Goal: Task Accomplishment & Management: Use online tool/utility

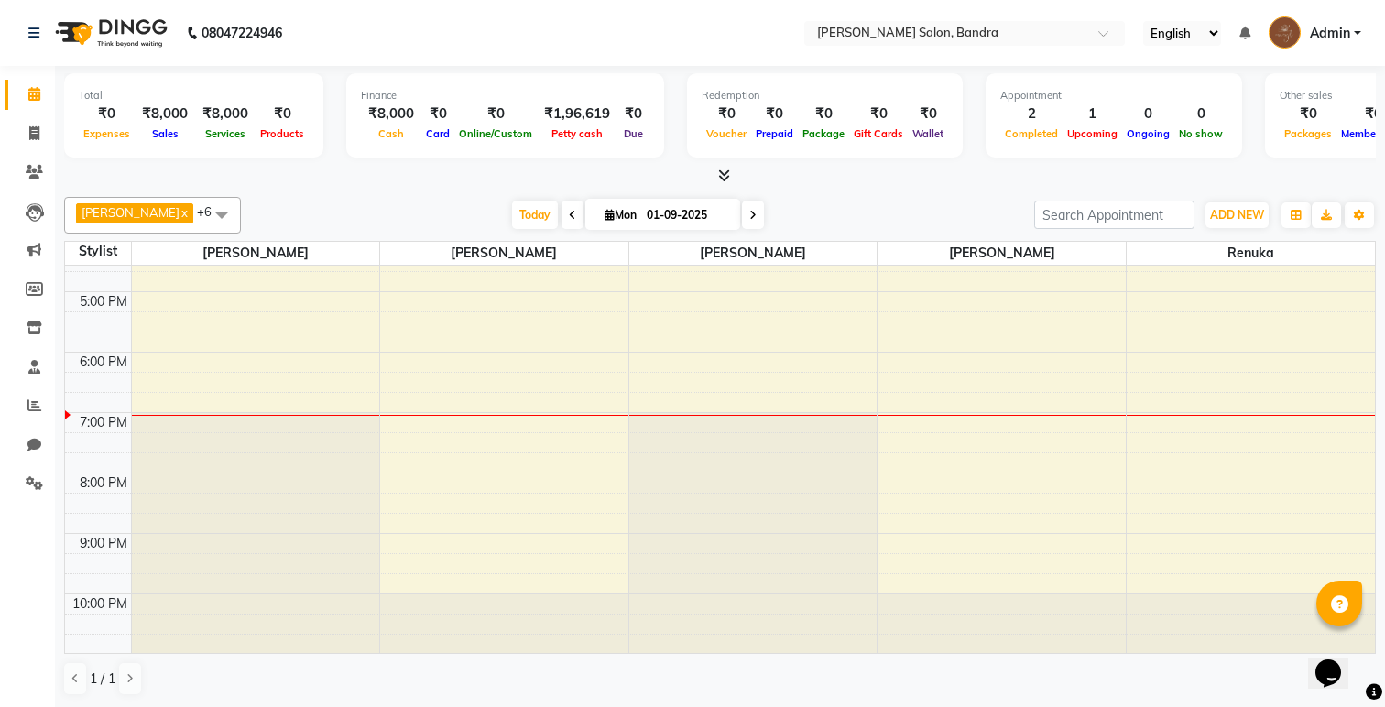
scroll to position [1, 0]
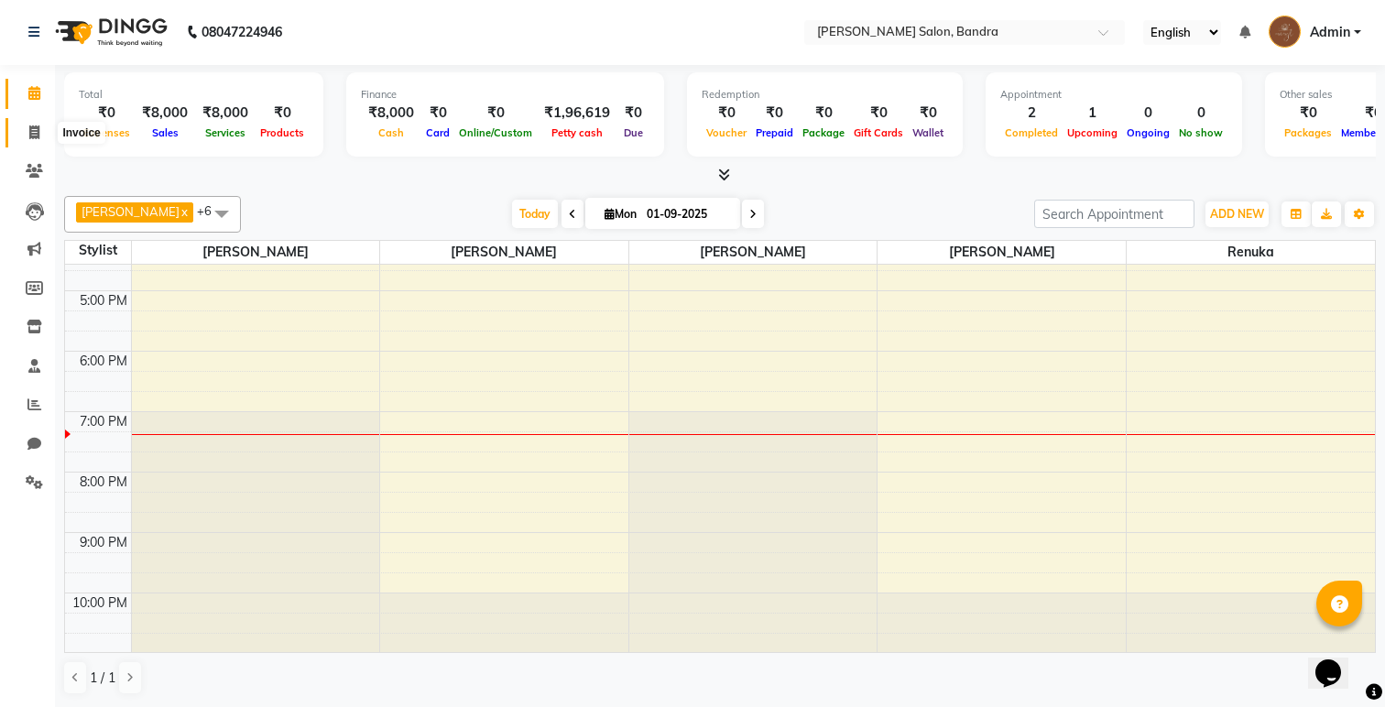
click at [29, 133] on icon at bounding box center [34, 132] width 10 height 14
select select "7894"
select select "service"
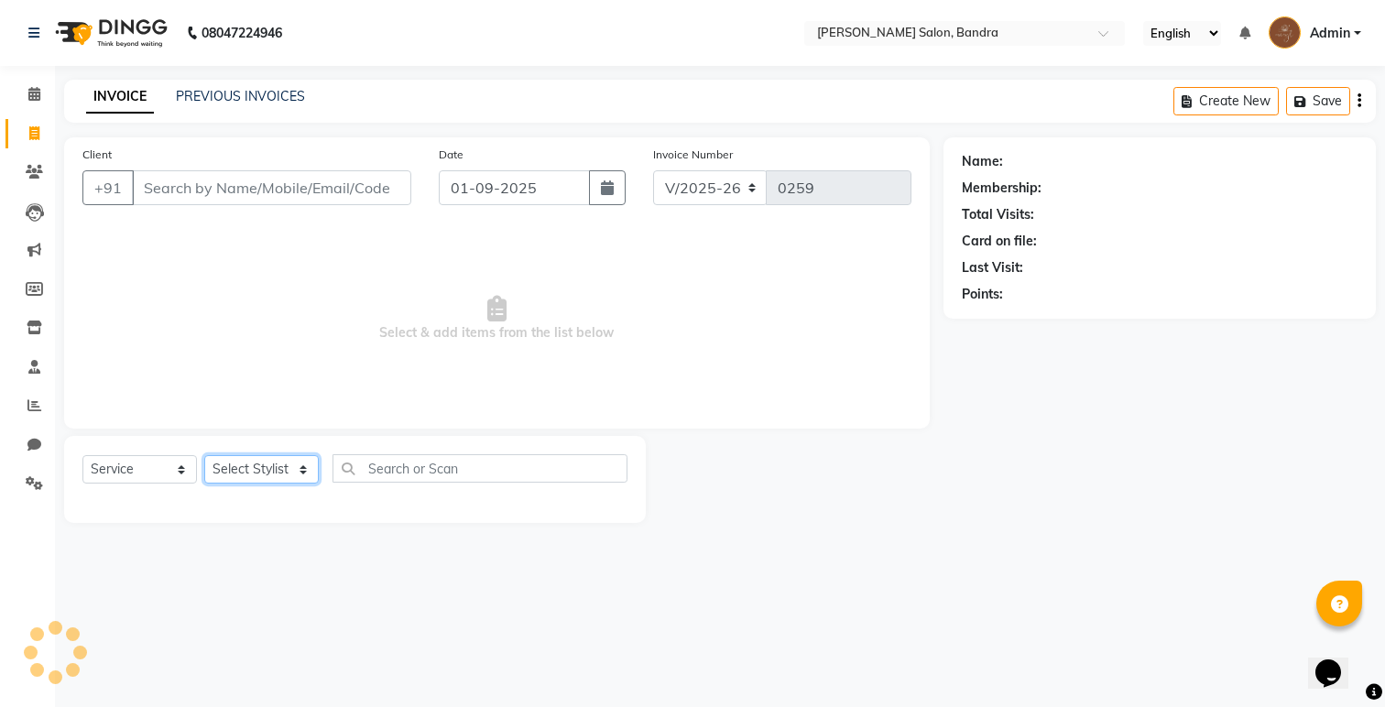
click at [294, 468] on select "Select Stylist" at bounding box center [261, 469] width 115 height 28
select select "88387"
click at [204, 455] on select "Select Stylist [PERSON_NAME] [PERSON_NAME] [PERSON_NAME] Renuka [PERSON_NAME]" at bounding box center [261, 469] width 115 height 28
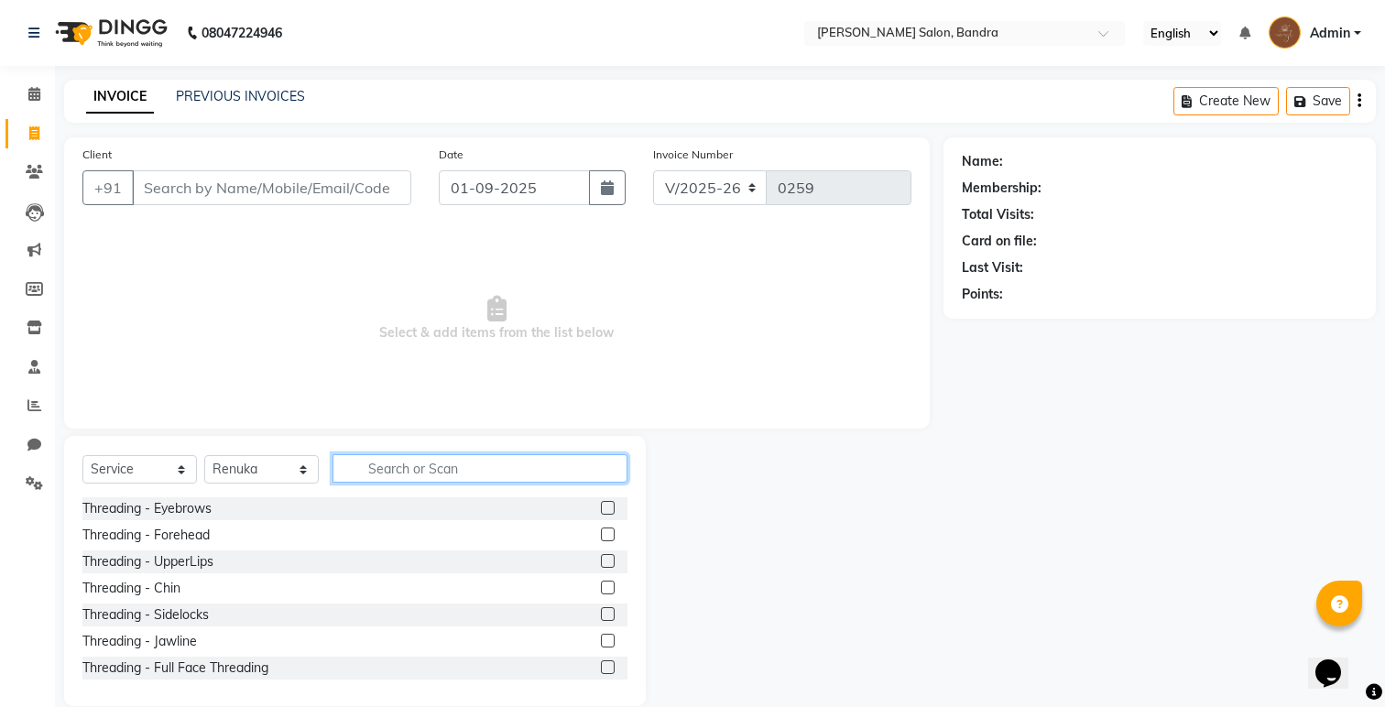
click at [405, 466] on input "text" at bounding box center [480, 468] width 295 height 28
type input "pre"
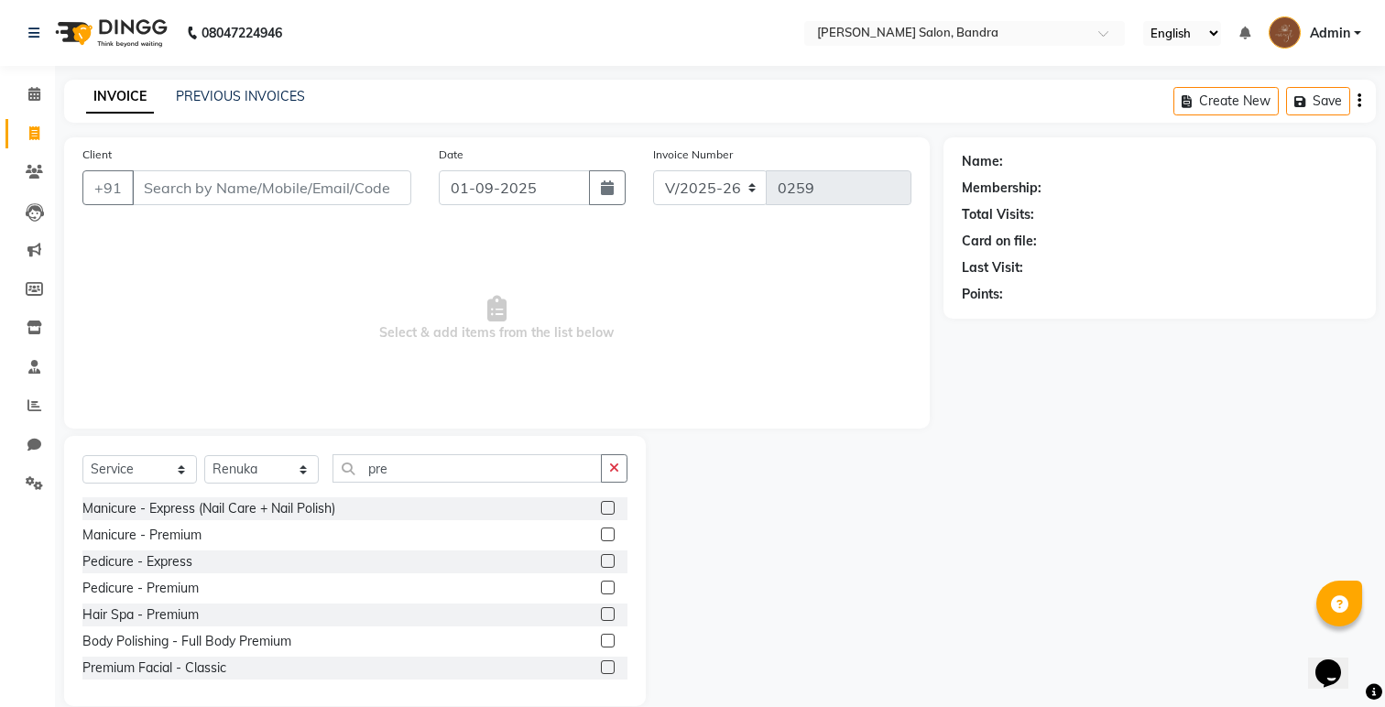
click at [606, 532] on label at bounding box center [608, 535] width 14 height 14
click at [606, 532] on input "checkbox" at bounding box center [607, 535] width 12 height 12
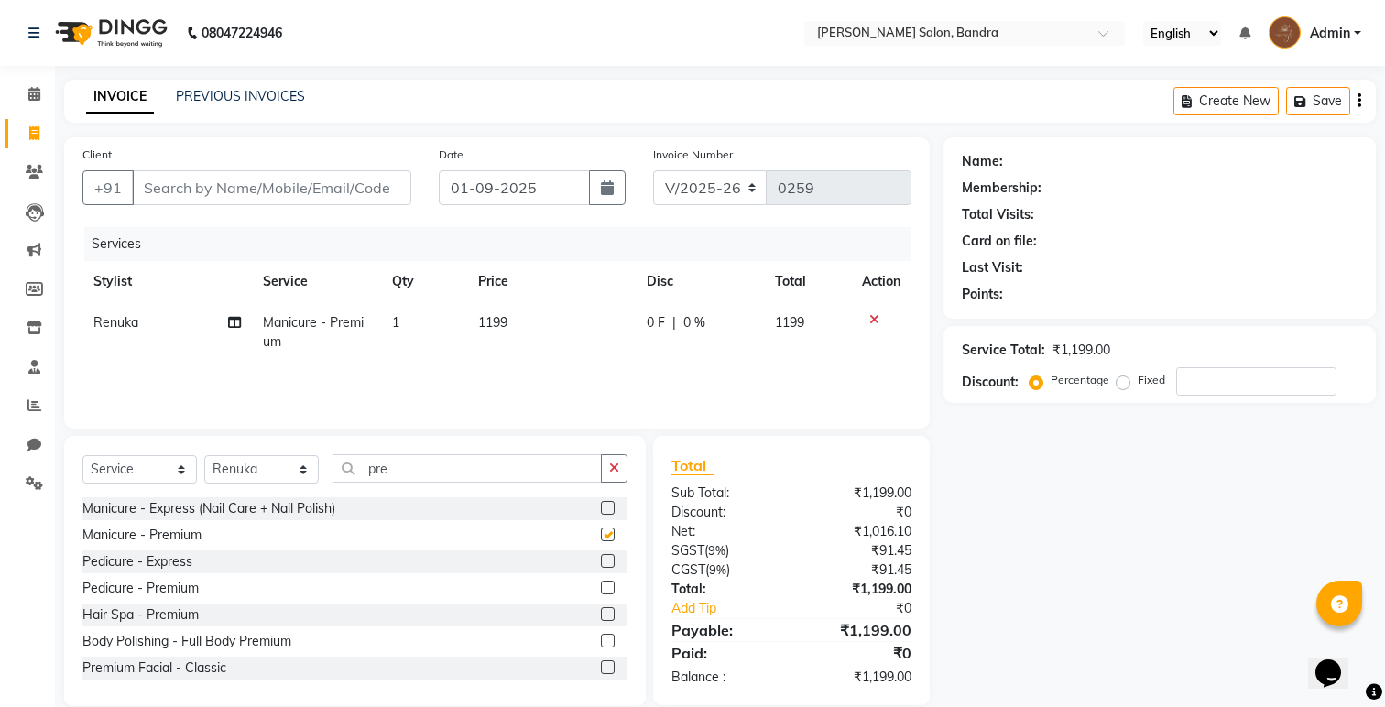
checkbox input "false"
click at [612, 474] on icon "button" at bounding box center [614, 468] width 10 height 13
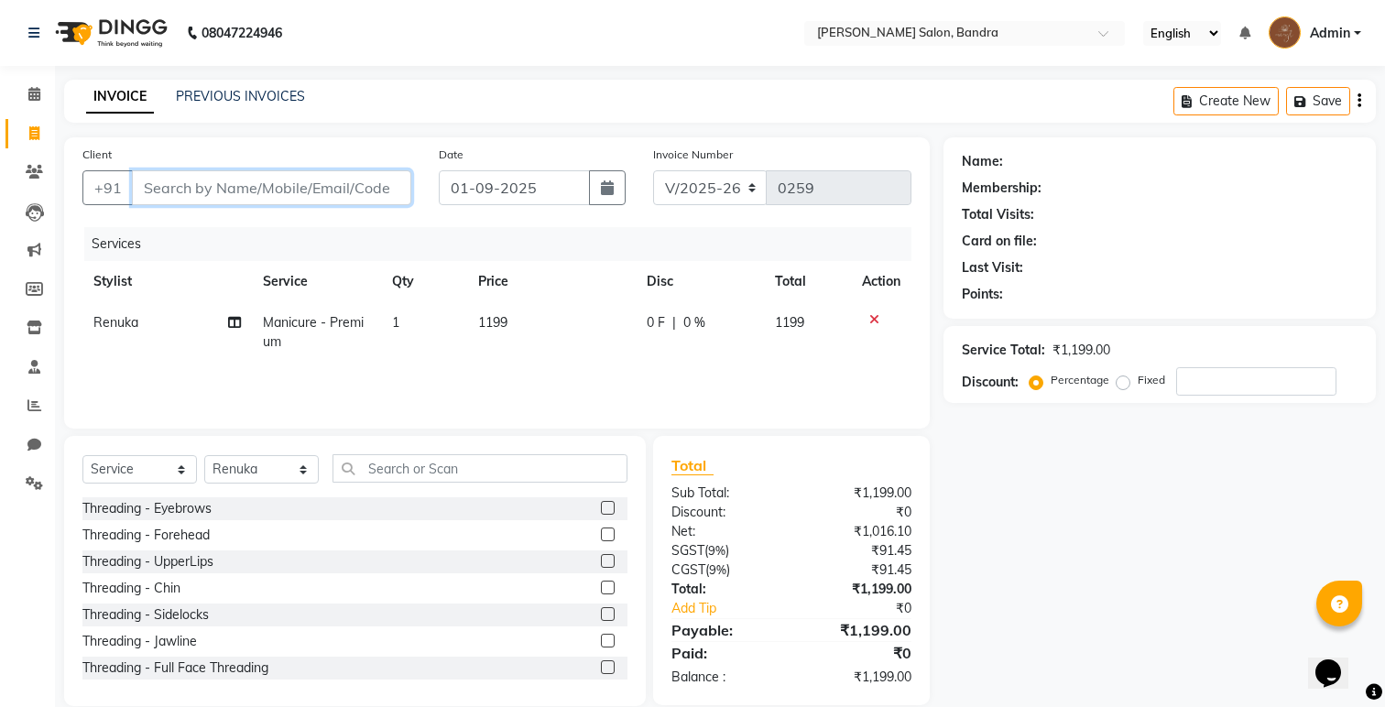
click at [336, 183] on input "Client" at bounding box center [271, 187] width 279 height 35
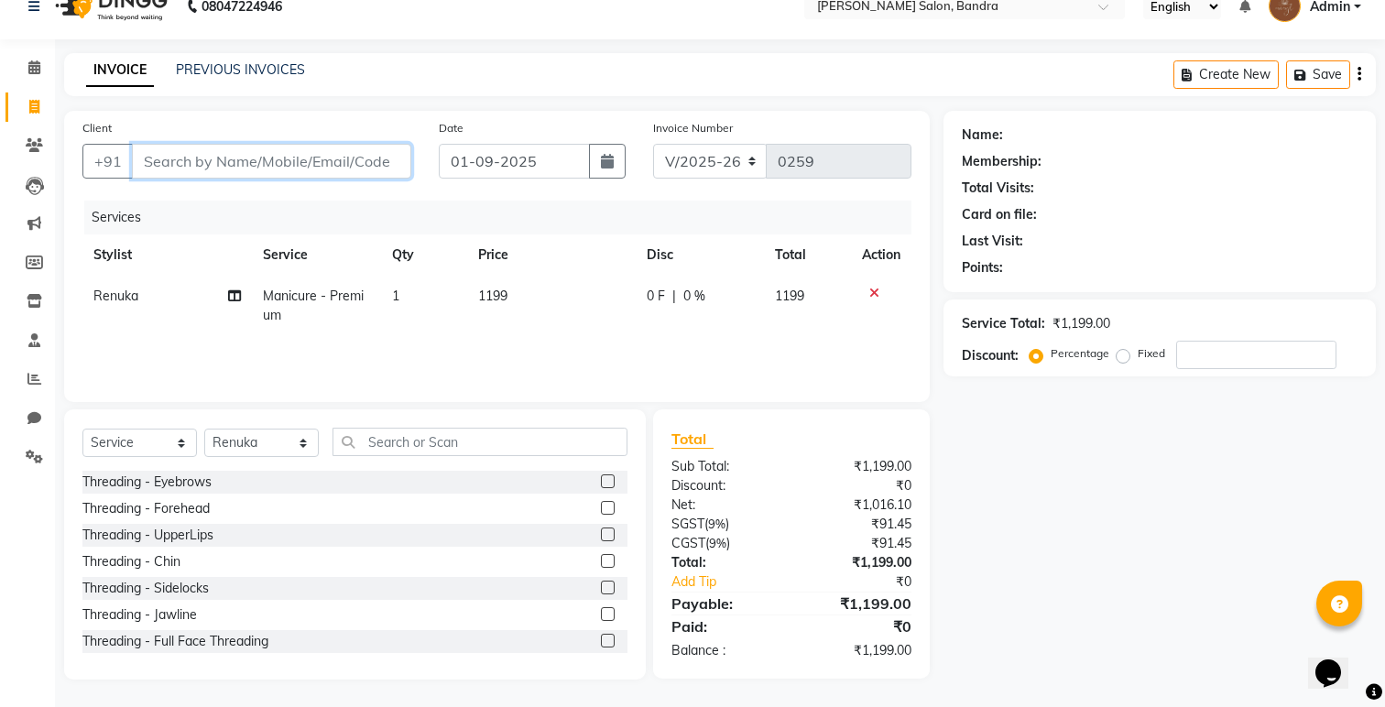
click at [252, 163] on input "Client" at bounding box center [271, 161] width 279 height 35
paste input "‪[PHONE_NUMBER]‬"
drag, startPoint x: 176, startPoint y: 164, endPoint x: 132, endPoint y: 168, distance: 44.1
click at [132, 168] on input "‪[PHONE_NUMBER]‬" at bounding box center [271, 161] width 279 height 35
click at [193, 162] on input "98206 02591‬" at bounding box center [271, 161] width 279 height 35
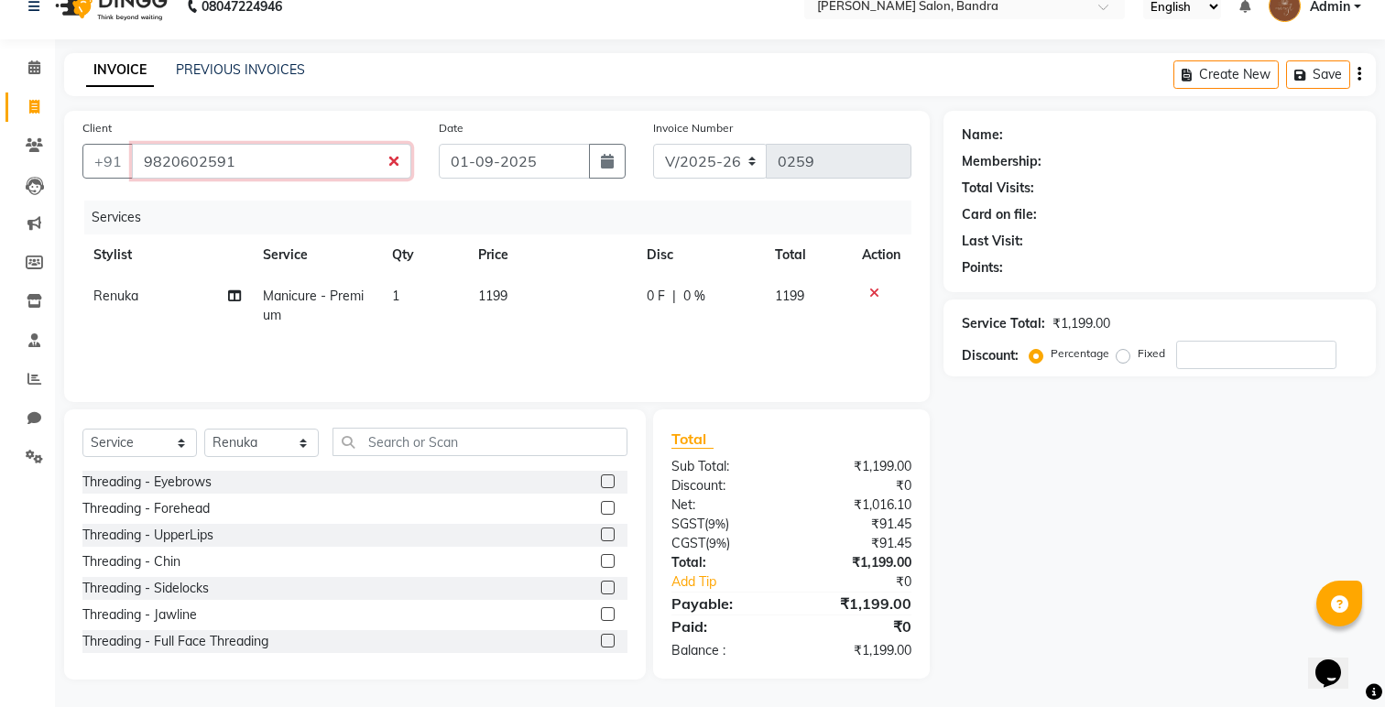
click at [244, 168] on input "9820602591‬" at bounding box center [271, 161] width 279 height 35
type input "9820602591"
type input "0"
type input "9820602591"
click at [353, 158] on span "Add Client" at bounding box center [364, 161] width 72 height 18
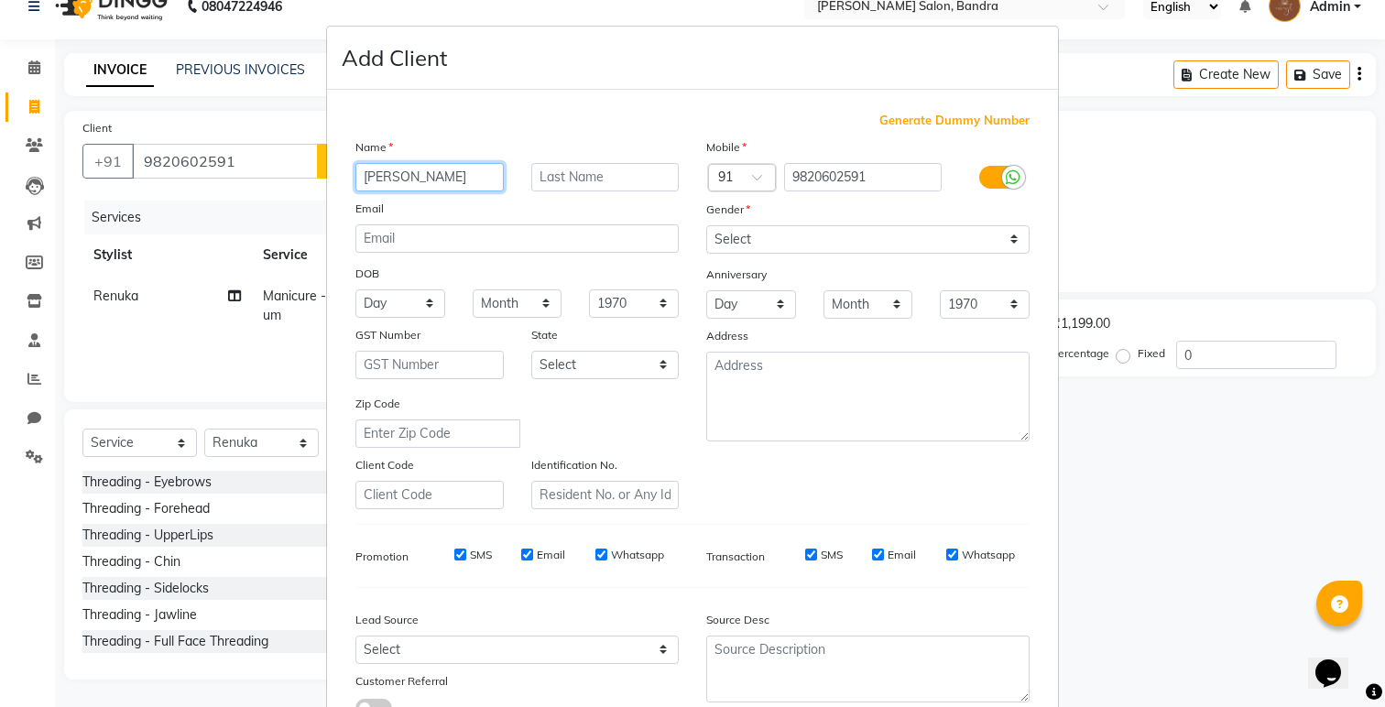
type input "[PERSON_NAME]"
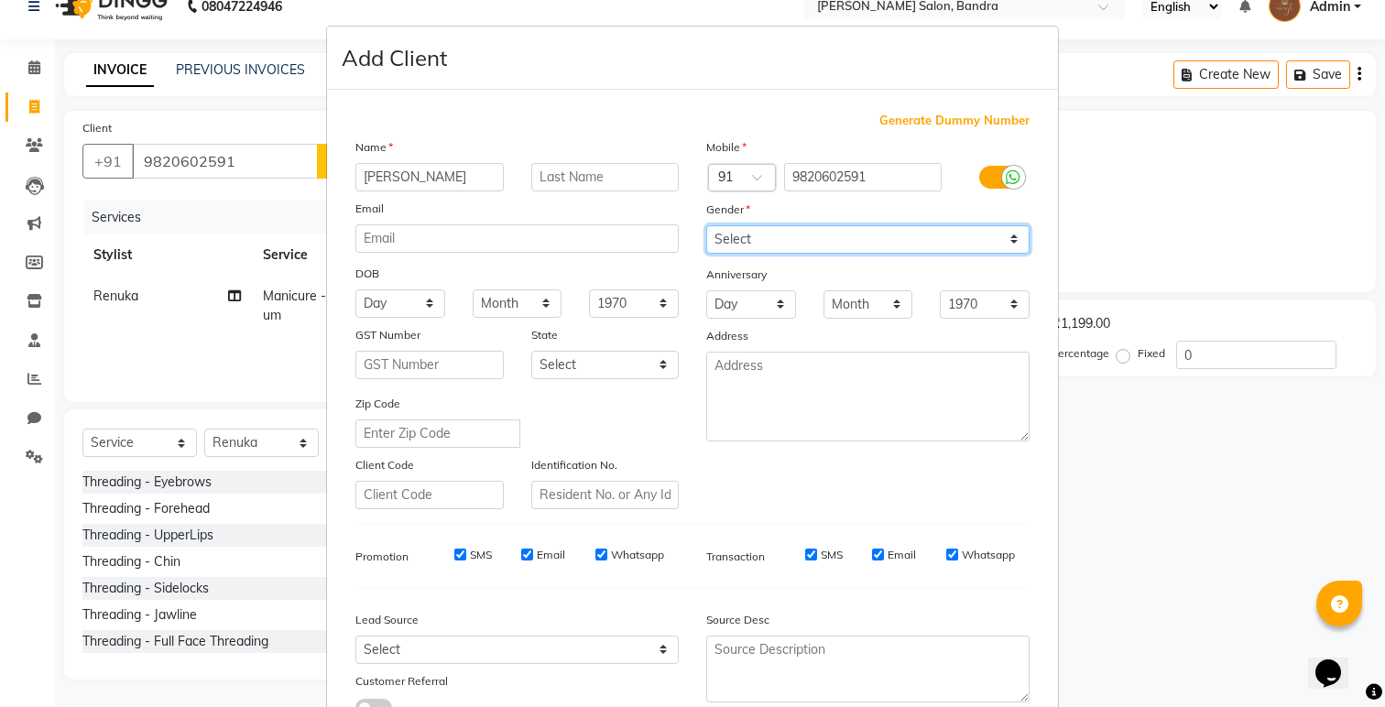
click at [765, 239] on select "Select [DEMOGRAPHIC_DATA] [DEMOGRAPHIC_DATA] Other Prefer Not To Say" at bounding box center [867, 239] width 323 height 28
select select "[DEMOGRAPHIC_DATA]"
click at [706, 225] on select "Select [DEMOGRAPHIC_DATA] [DEMOGRAPHIC_DATA] Other Prefer Not To Say" at bounding box center [867, 239] width 323 height 28
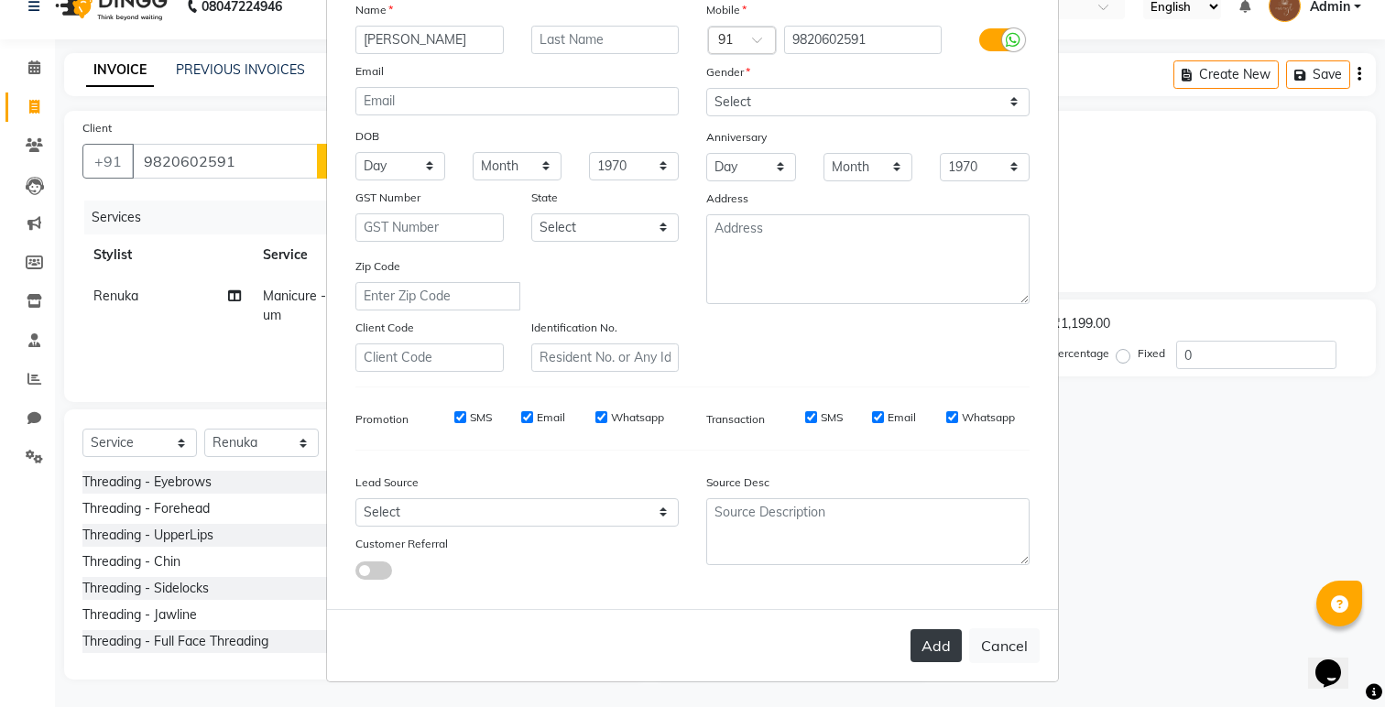
click at [936, 645] on button "Add" at bounding box center [936, 645] width 51 height 33
select select
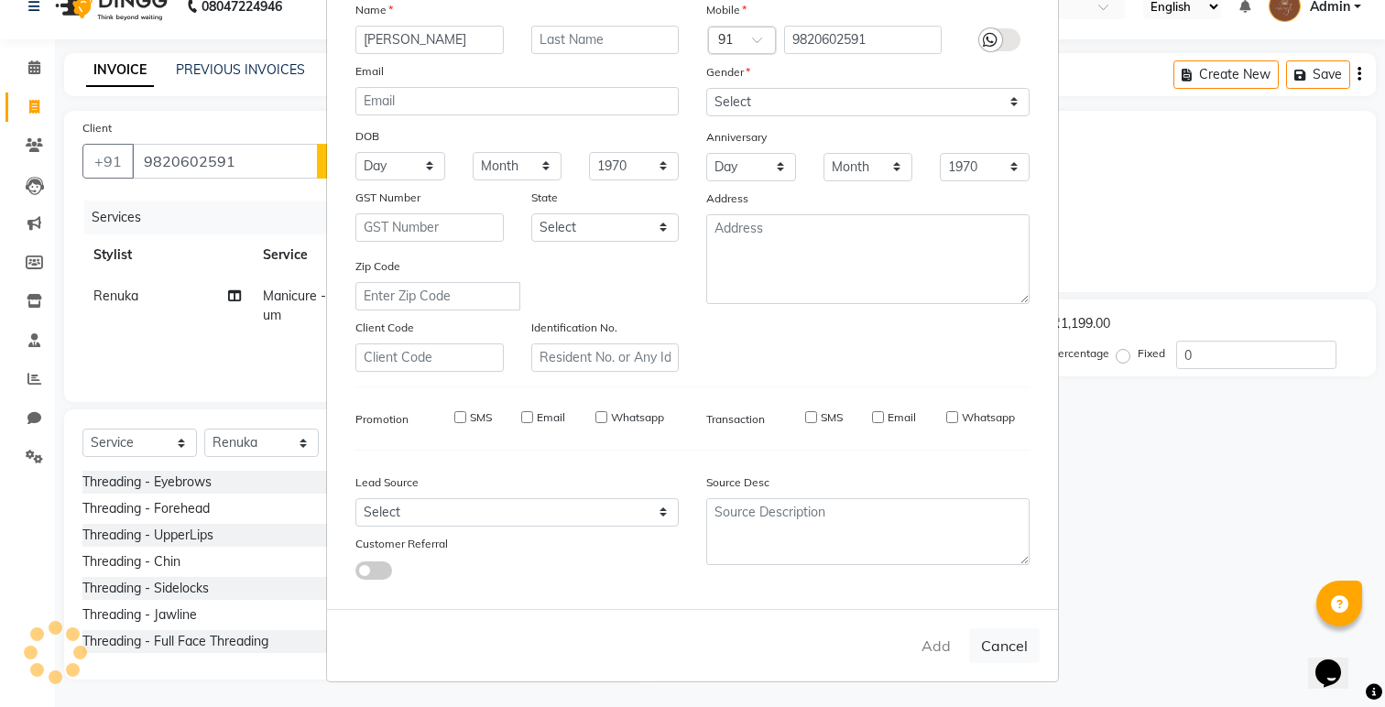
select select
checkbox input "false"
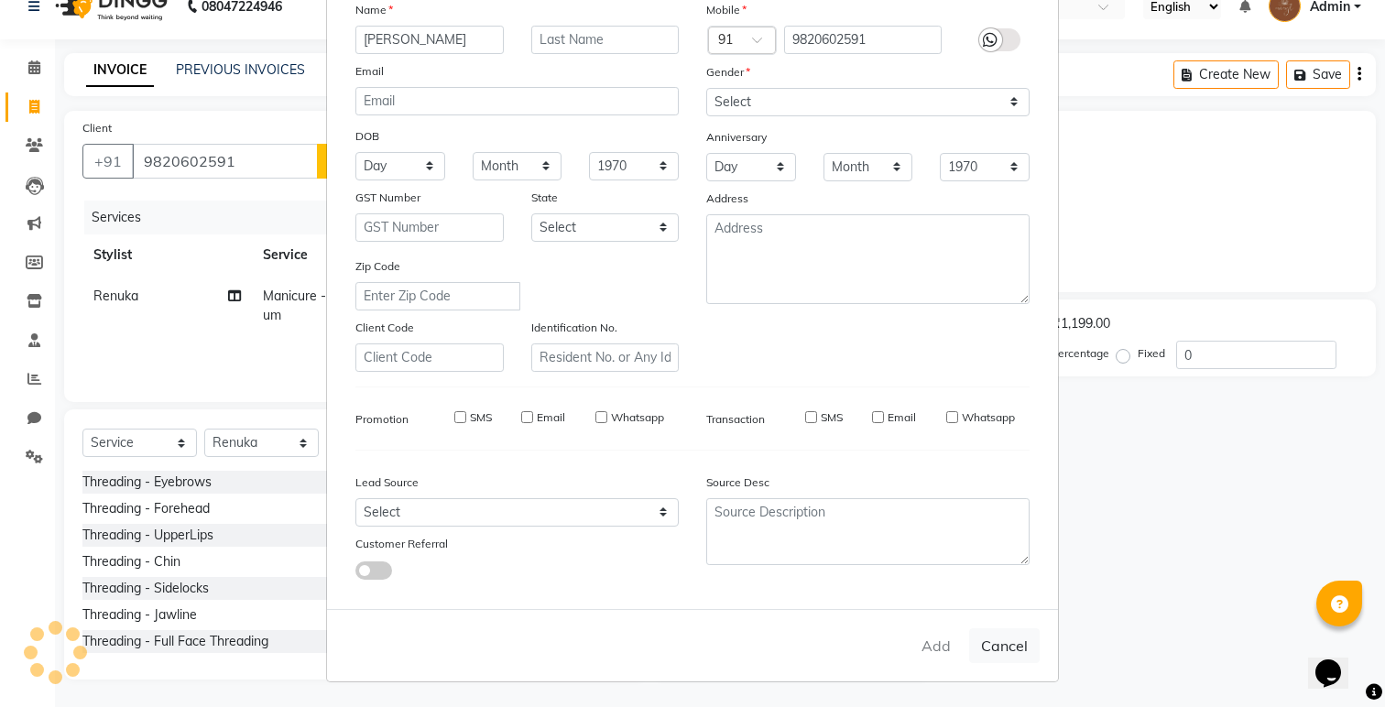
checkbox input "false"
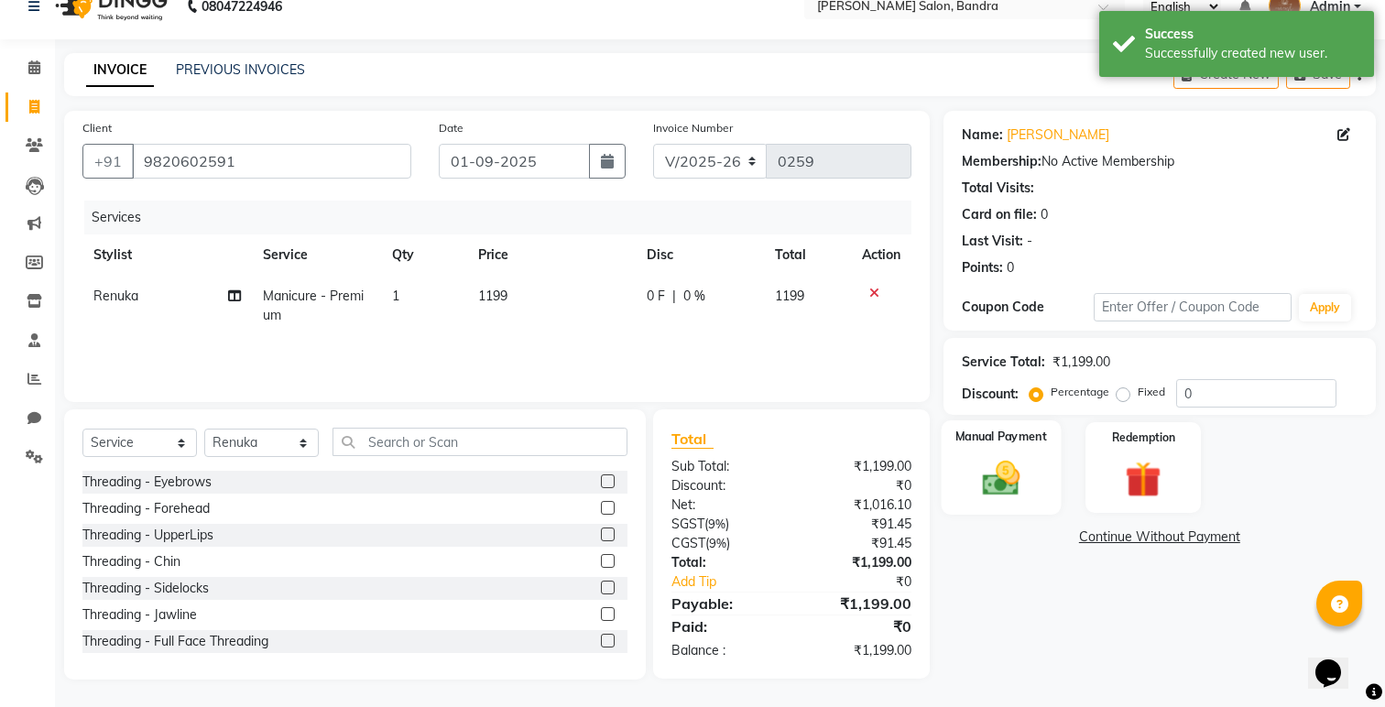
click at [1032, 496] on div "Manual Payment" at bounding box center [1001, 467] width 120 height 94
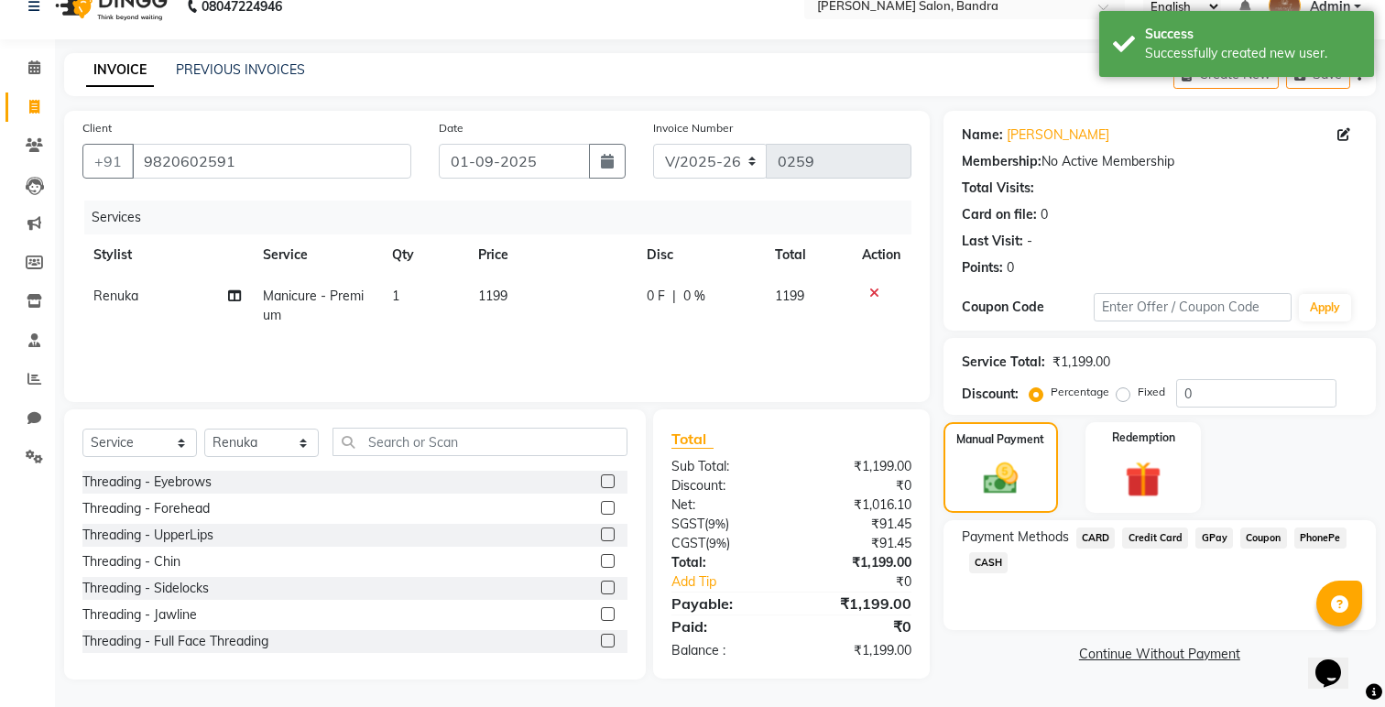
click at [501, 290] on span "1199" at bounding box center [492, 296] width 29 height 16
select select "88387"
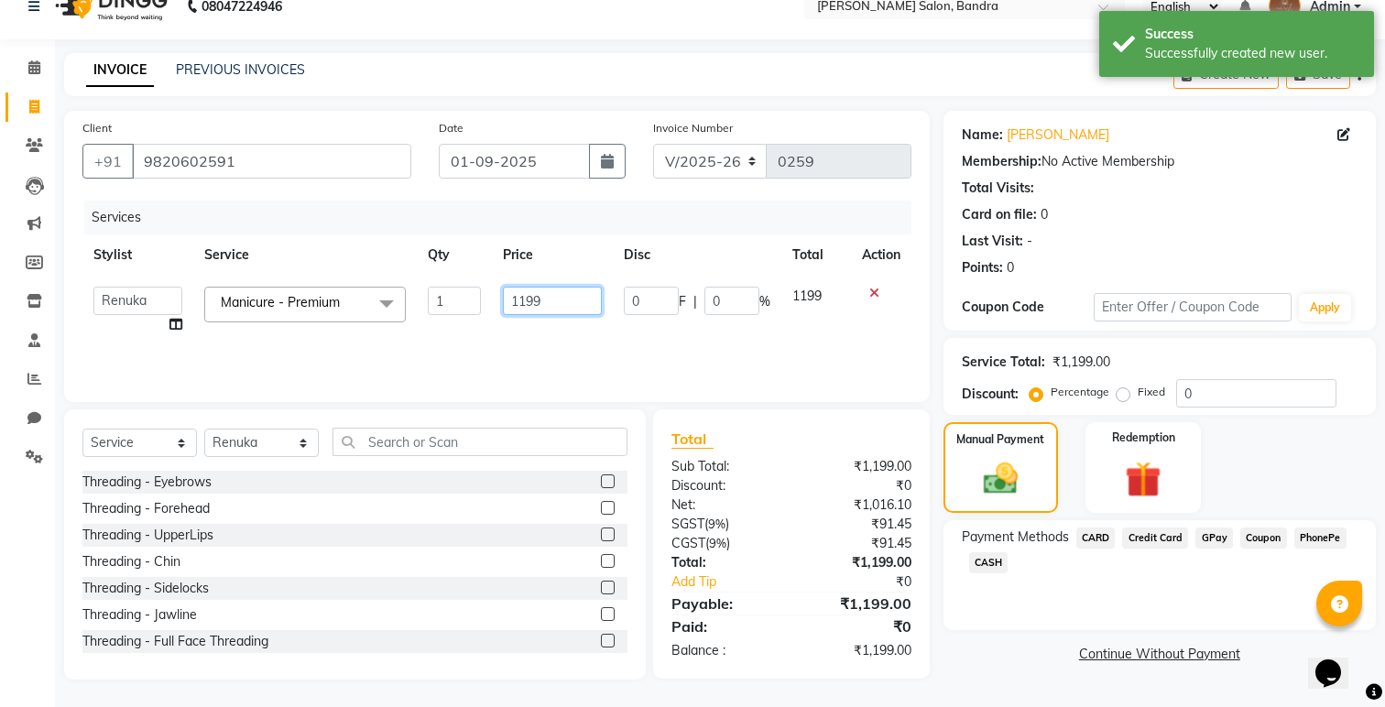
drag, startPoint x: 557, startPoint y: 306, endPoint x: 445, endPoint y: 306, distance: 111.8
click at [445, 306] on tr "[PERSON_NAME] [PERSON_NAME] [PERSON_NAME] Renuka [PERSON_NAME] Manicure - Premi…" at bounding box center [496, 311] width 829 height 70
type input "1200"
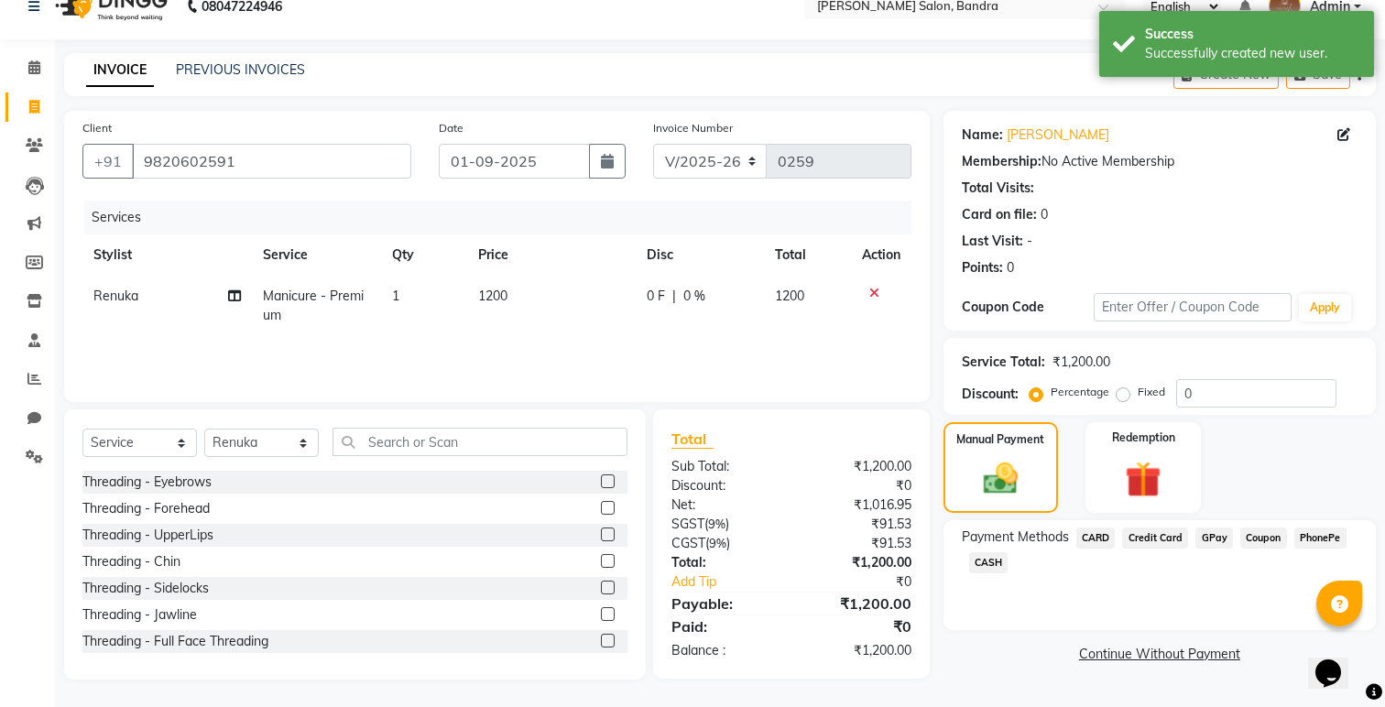
click at [496, 396] on div "Client [PHONE_NUMBER] Date [DATE] Invoice Number V/2025 V/[PHONE_NUMBER] Servic…" at bounding box center [497, 256] width 866 height 291
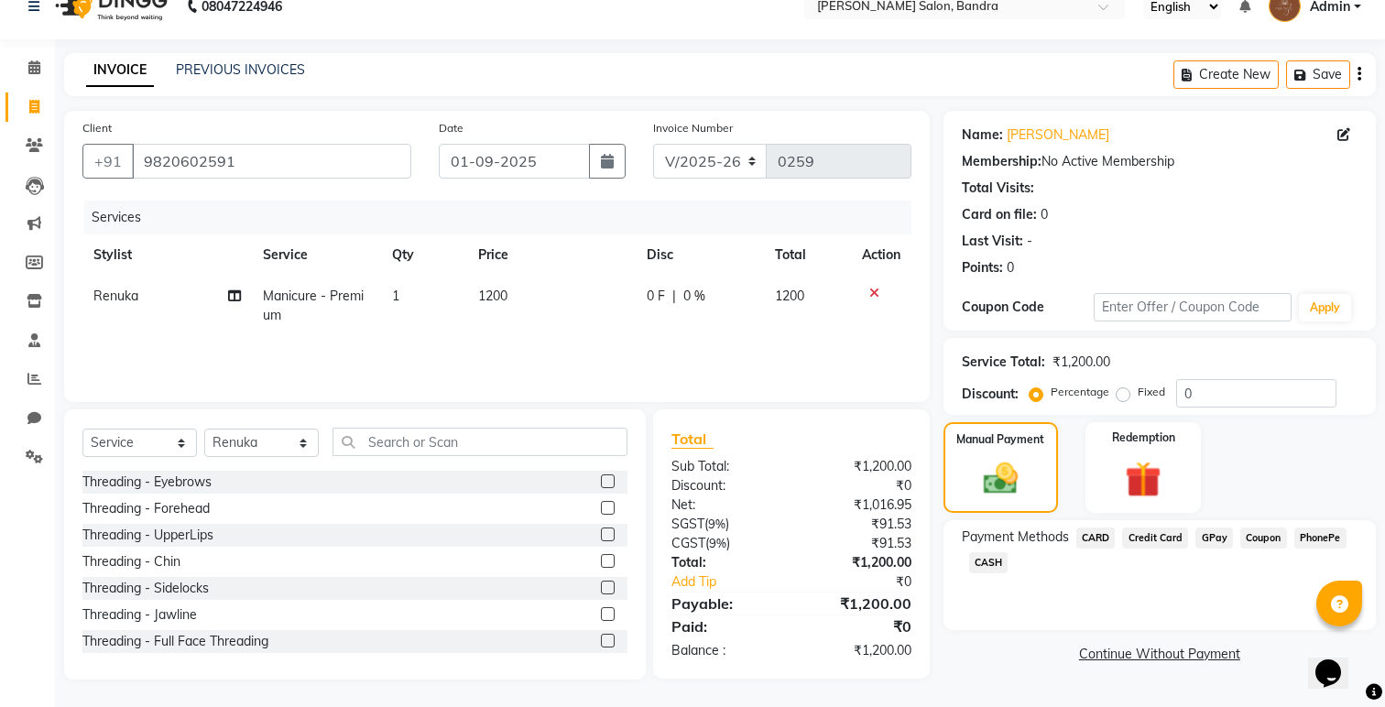
click at [997, 559] on span "CASH" at bounding box center [988, 562] width 39 height 21
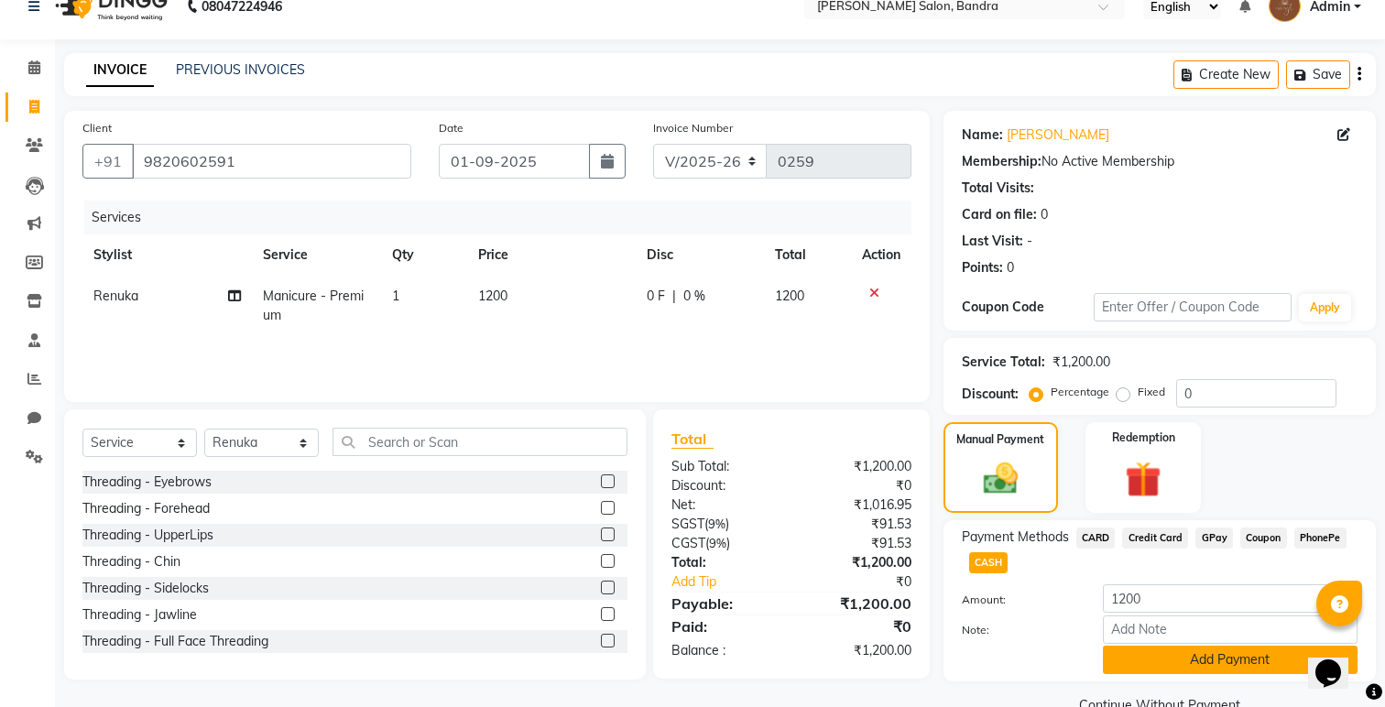
click at [1191, 657] on button "Add Payment" at bounding box center [1230, 660] width 255 height 28
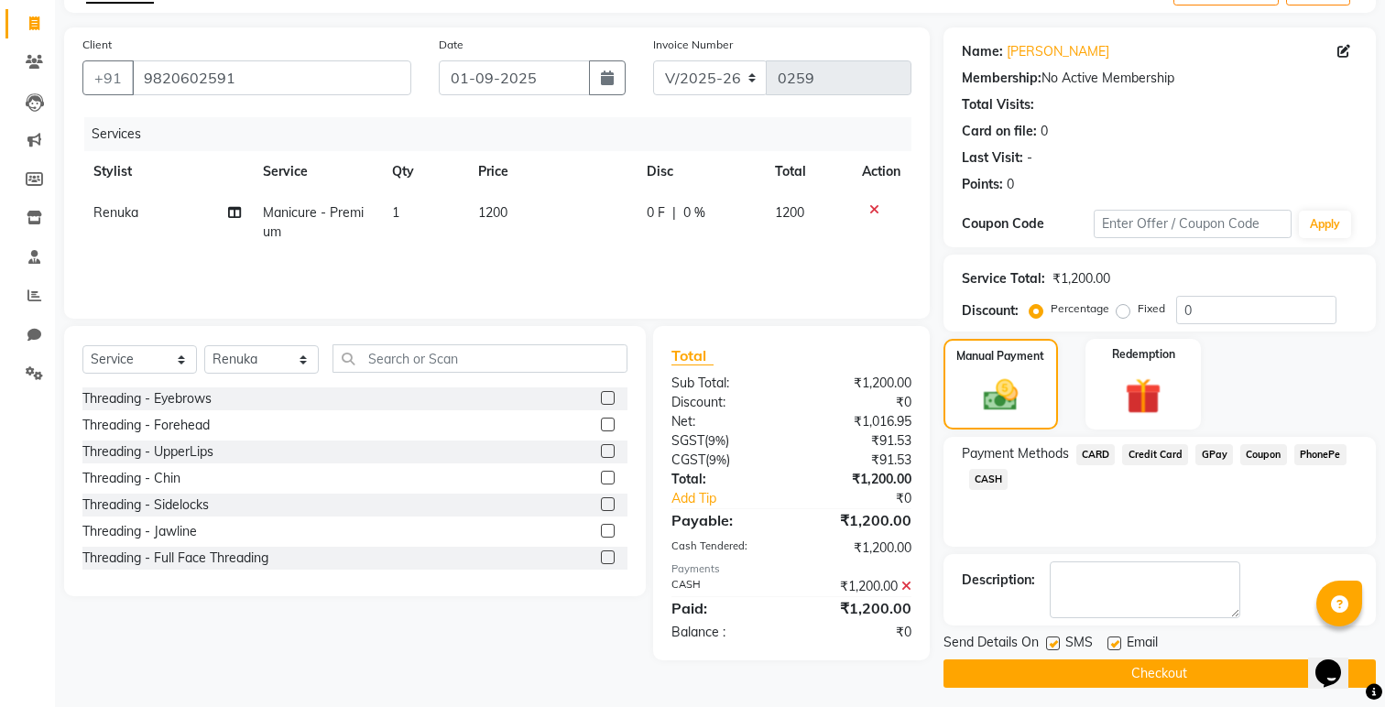
scroll to position [112, 0]
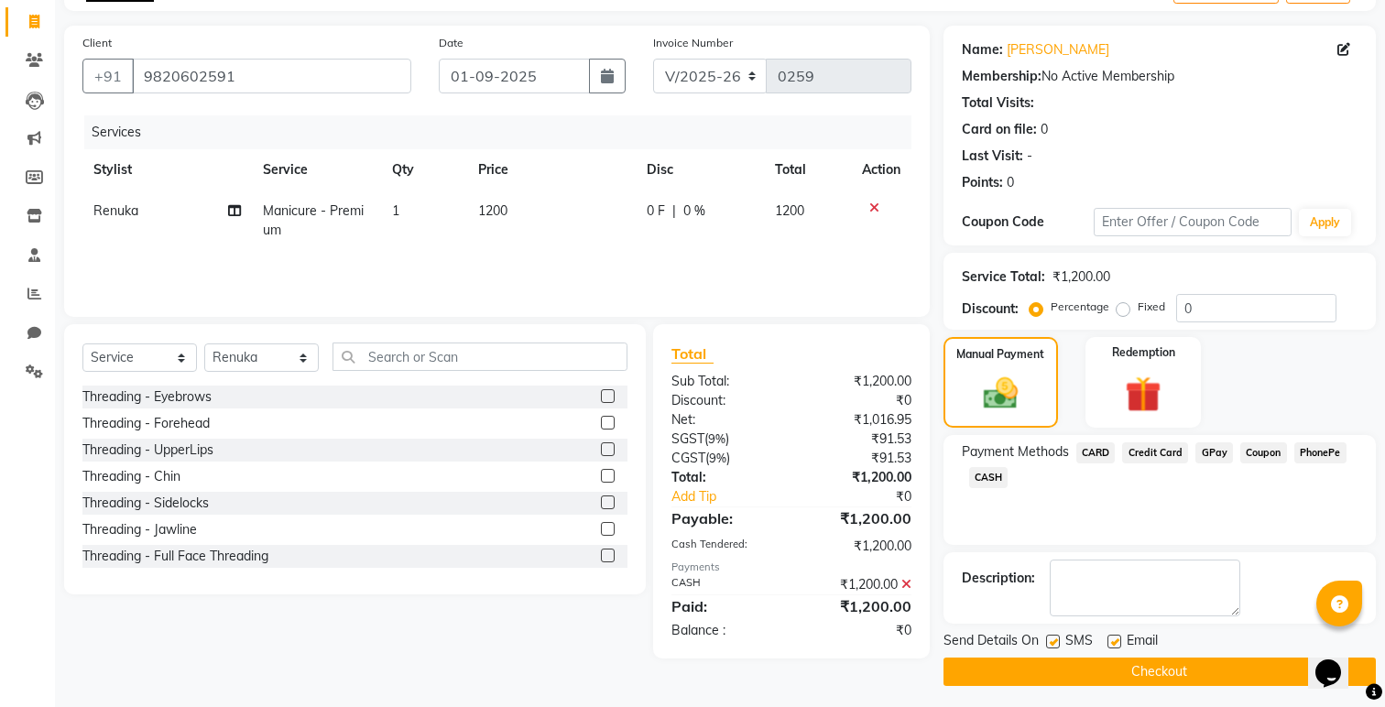
click at [1141, 674] on button "Checkout" at bounding box center [1160, 672] width 432 height 28
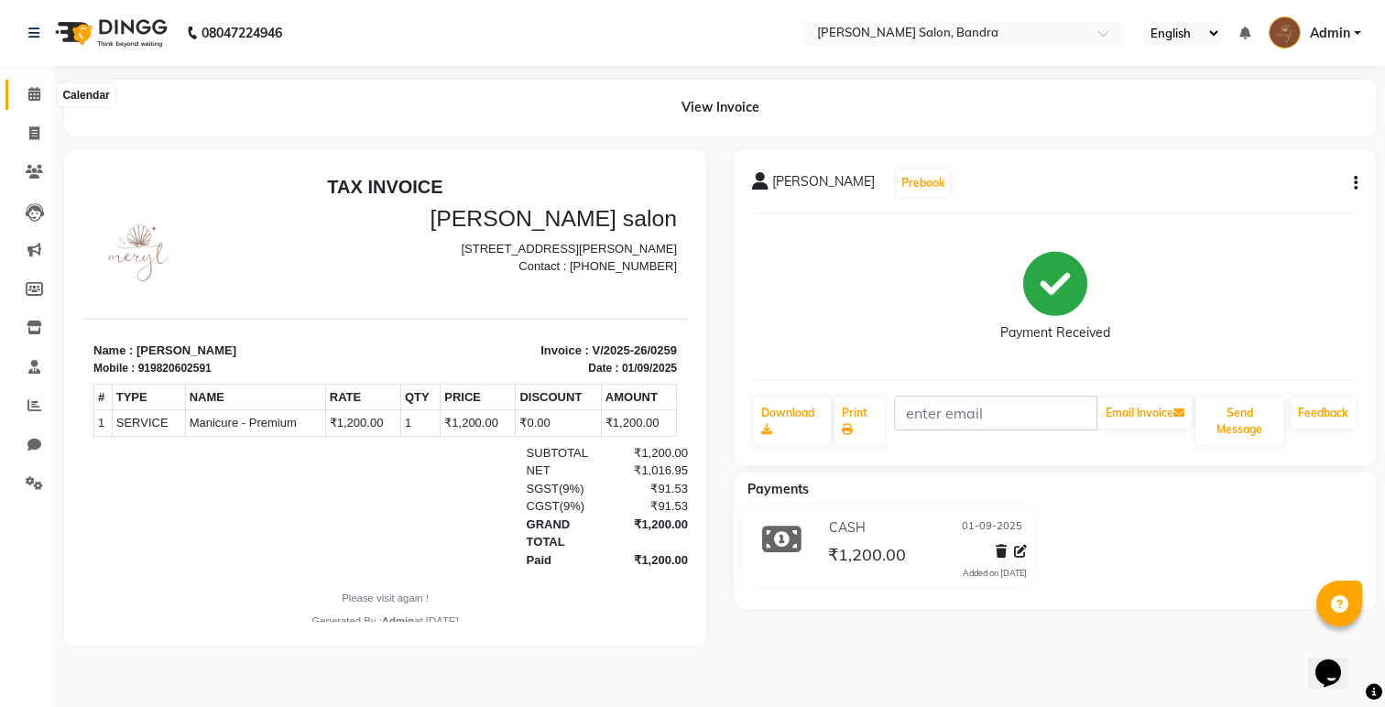
click at [28, 100] on icon at bounding box center [34, 94] width 12 height 14
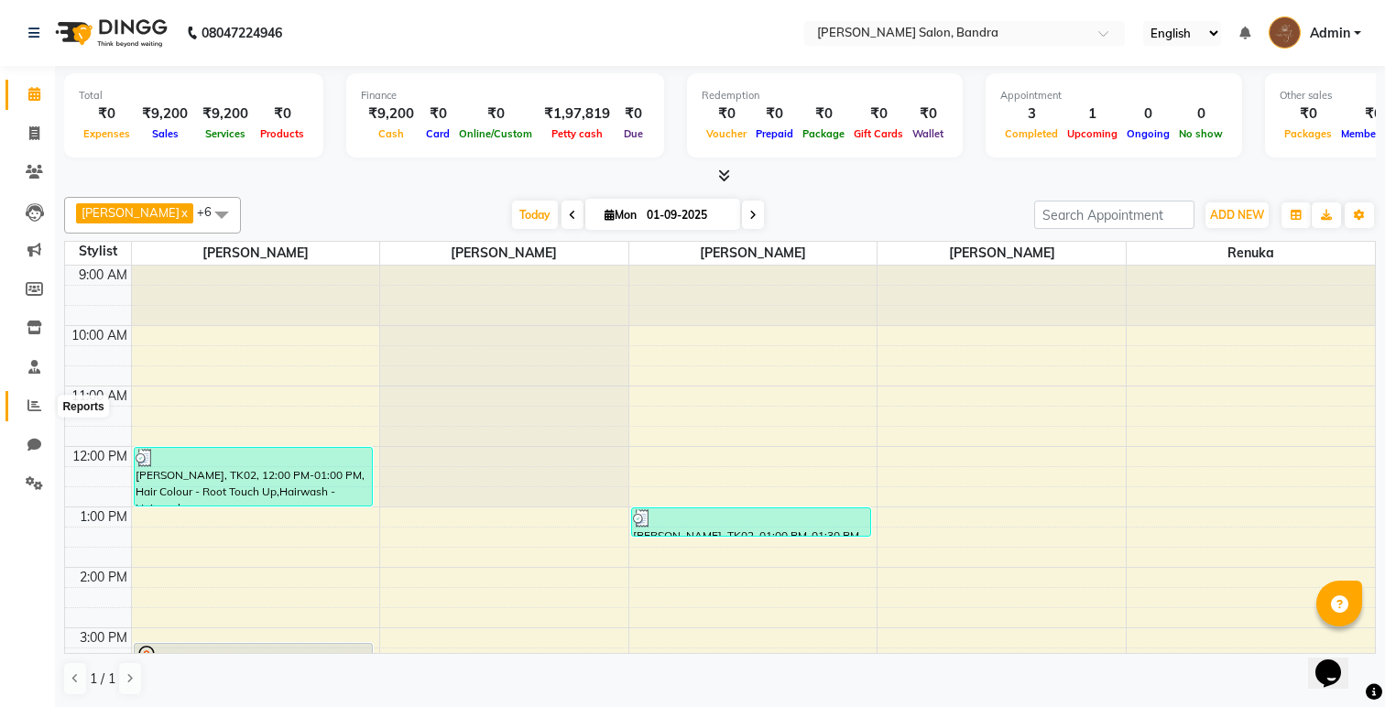
click at [29, 400] on icon at bounding box center [34, 405] width 14 height 14
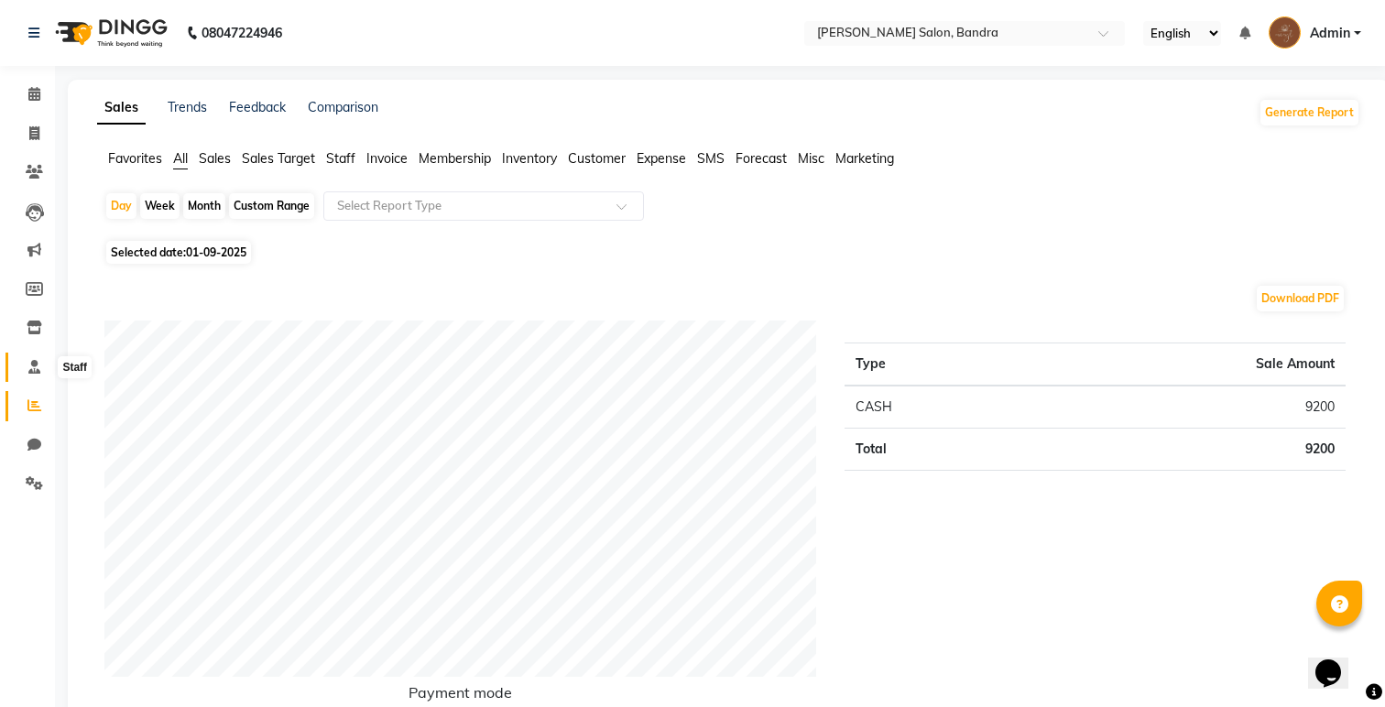
click at [30, 376] on span at bounding box center [34, 367] width 32 height 21
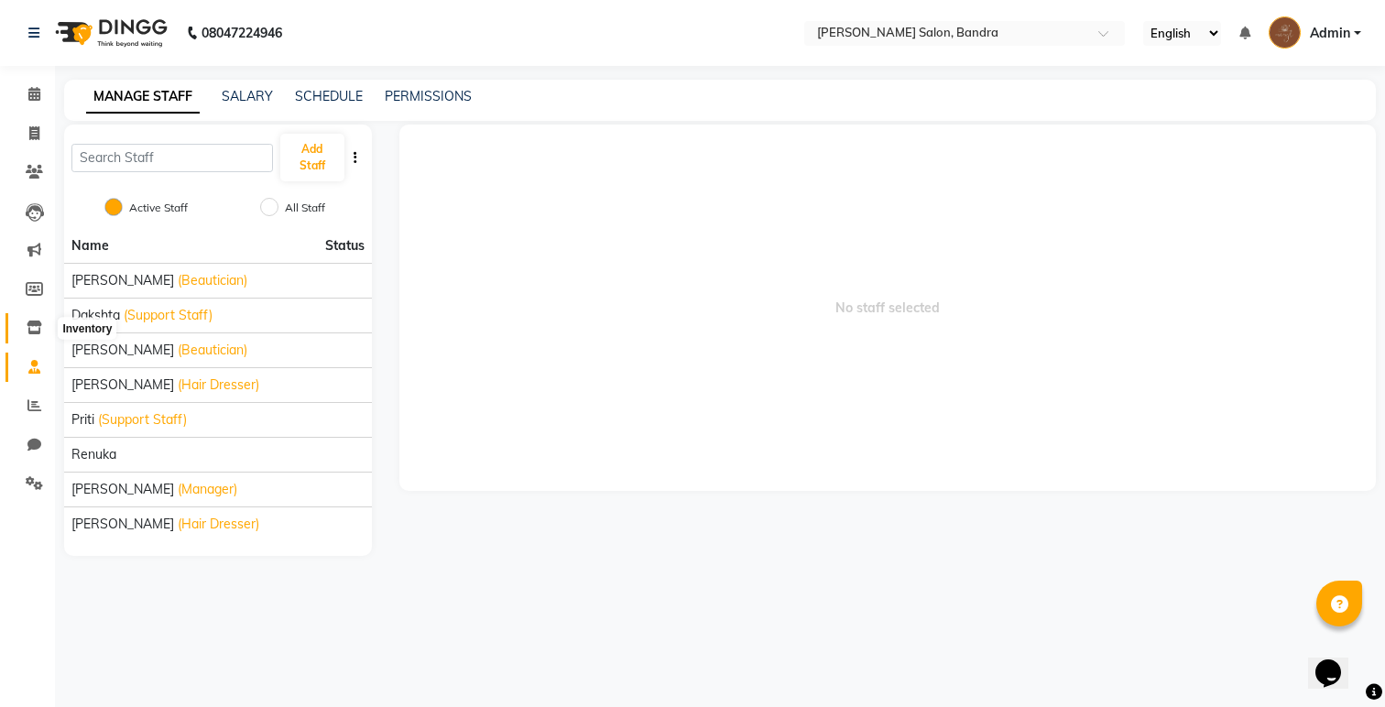
click at [27, 335] on span at bounding box center [34, 328] width 32 height 21
select select
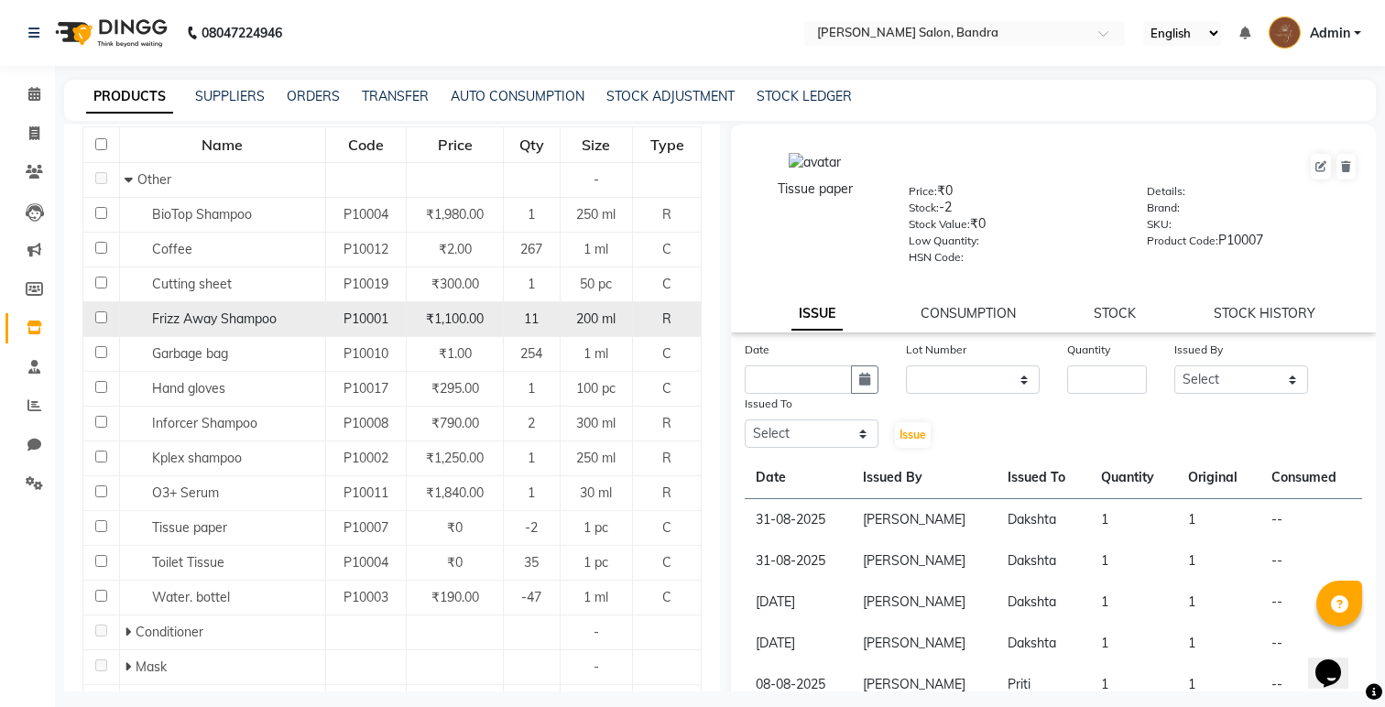
scroll to position [200, 0]
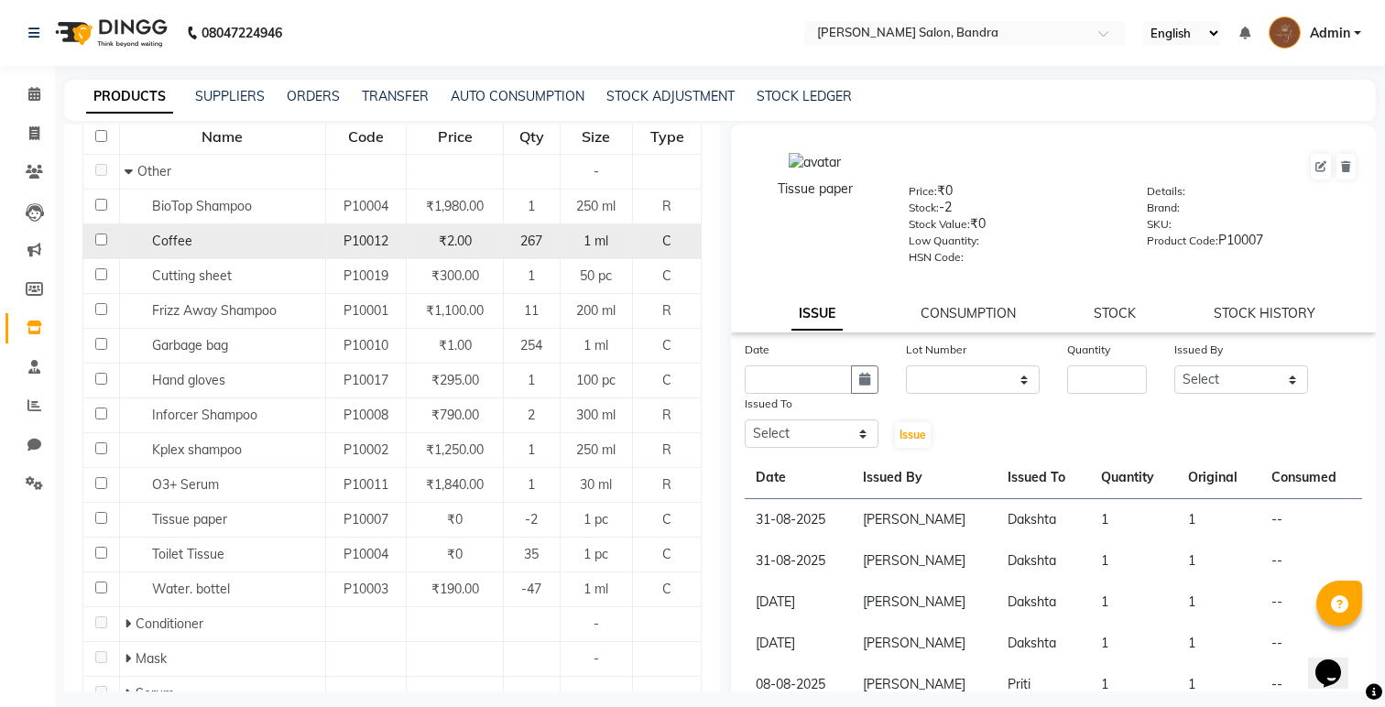
click at [488, 243] on div "₹2.00" at bounding box center [455, 241] width 82 height 19
select select
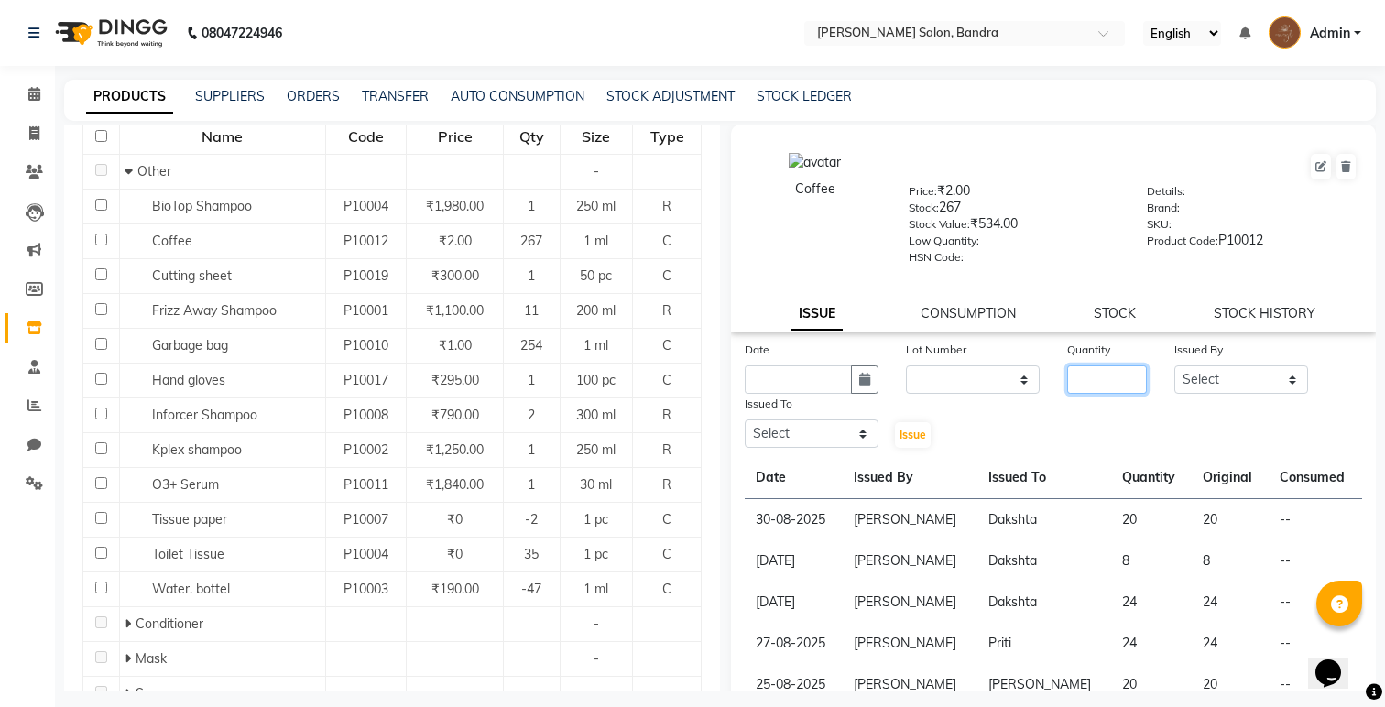
click at [1087, 378] on input "number" at bounding box center [1107, 379] width 80 height 28
type input "20"
click at [1216, 376] on select "Select [PERSON_NAME] [PERSON_NAME] [PERSON_NAME] Renuka [PERSON_NAME]" at bounding box center [1241, 379] width 134 height 28
select select "71444"
click at [1174, 365] on select "Select [PERSON_NAME] [PERSON_NAME] [PERSON_NAME] Renuka [PERSON_NAME]" at bounding box center [1241, 379] width 134 height 28
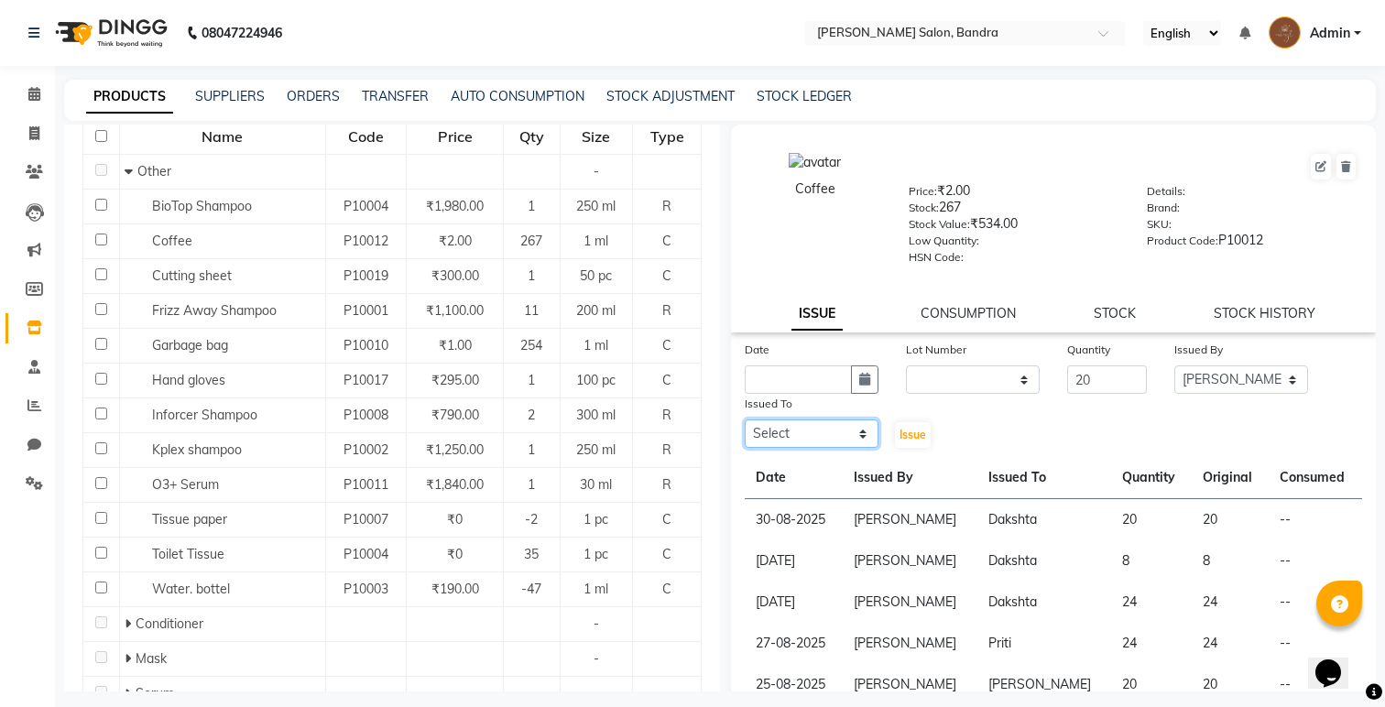
click at [801, 439] on select "Select [PERSON_NAME] [PERSON_NAME] [PERSON_NAME] Renuka [PERSON_NAME]" at bounding box center [812, 434] width 134 height 28
select select "71445"
click at [745, 420] on select "Select [PERSON_NAME] [PERSON_NAME] [PERSON_NAME] Renuka [PERSON_NAME]" at bounding box center [812, 434] width 134 height 28
click at [804, 378] on input "text" at bounding box center [798, 379] width 107 height 28
select select "9"
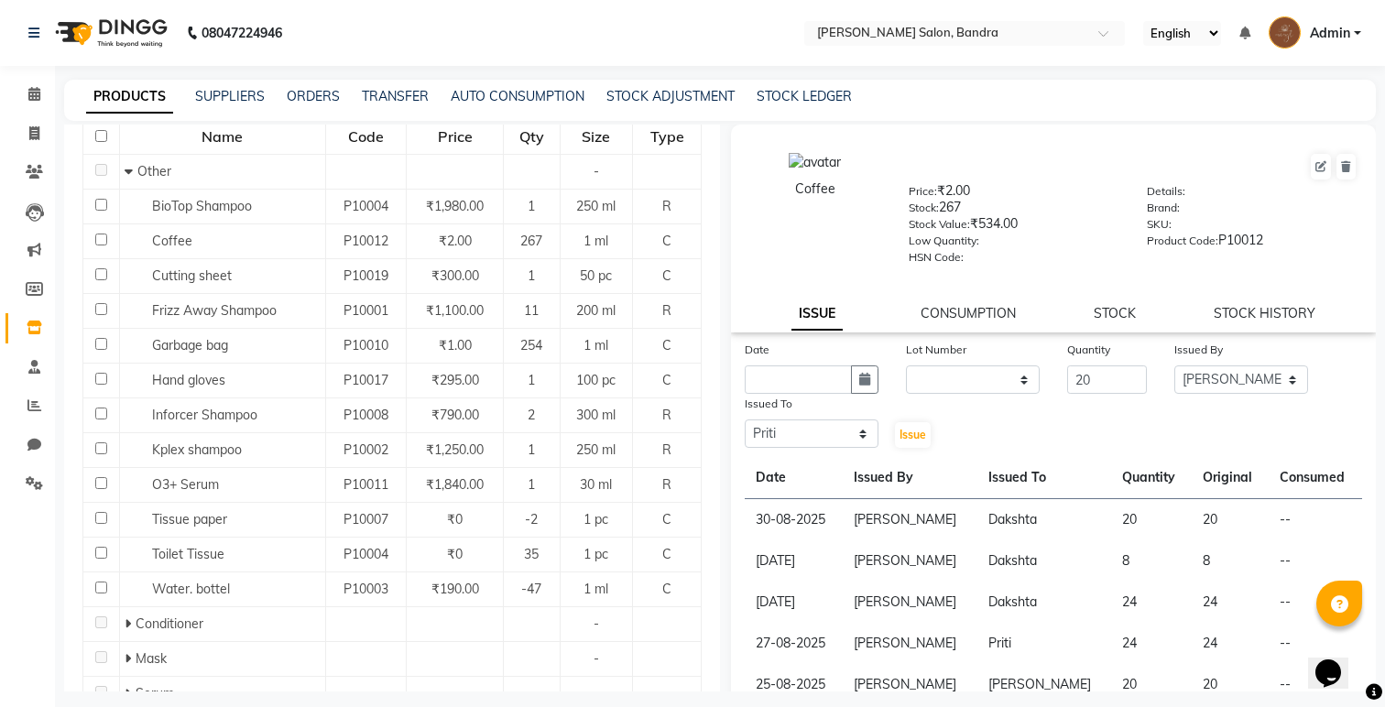
select select "2025"
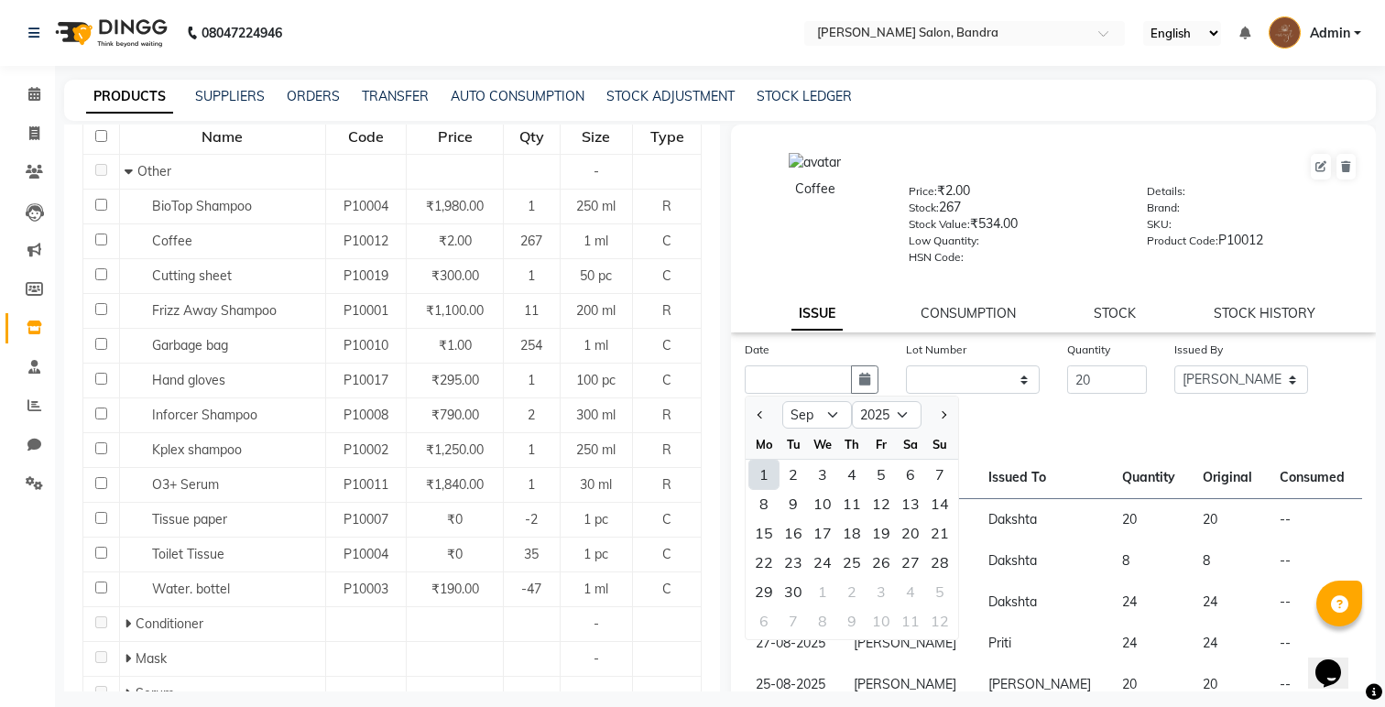
click at [761, 481] on div "1" at bounding box center [763, 474] width 29 height 29
type input "01-09-2025"
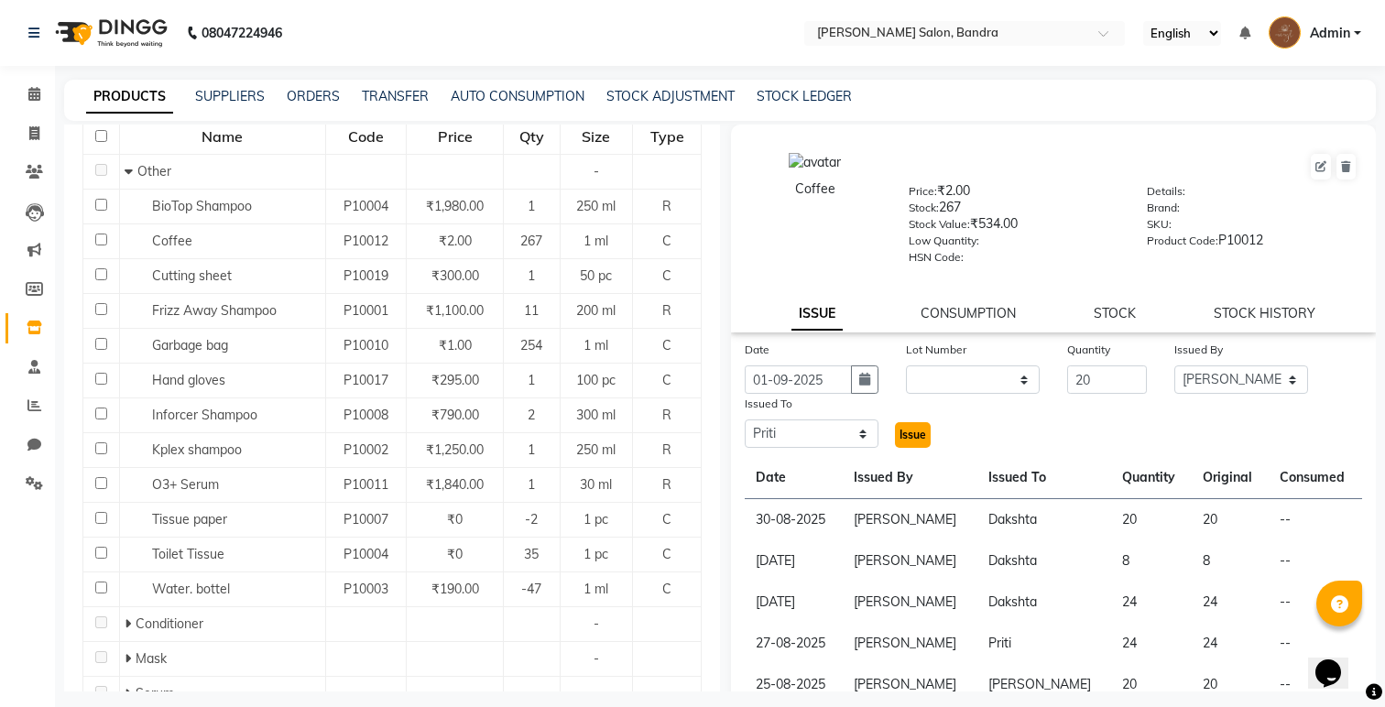
click at [901, 428] on span "Issue" at bounding box center [913, 435] width 27 height 14
select select
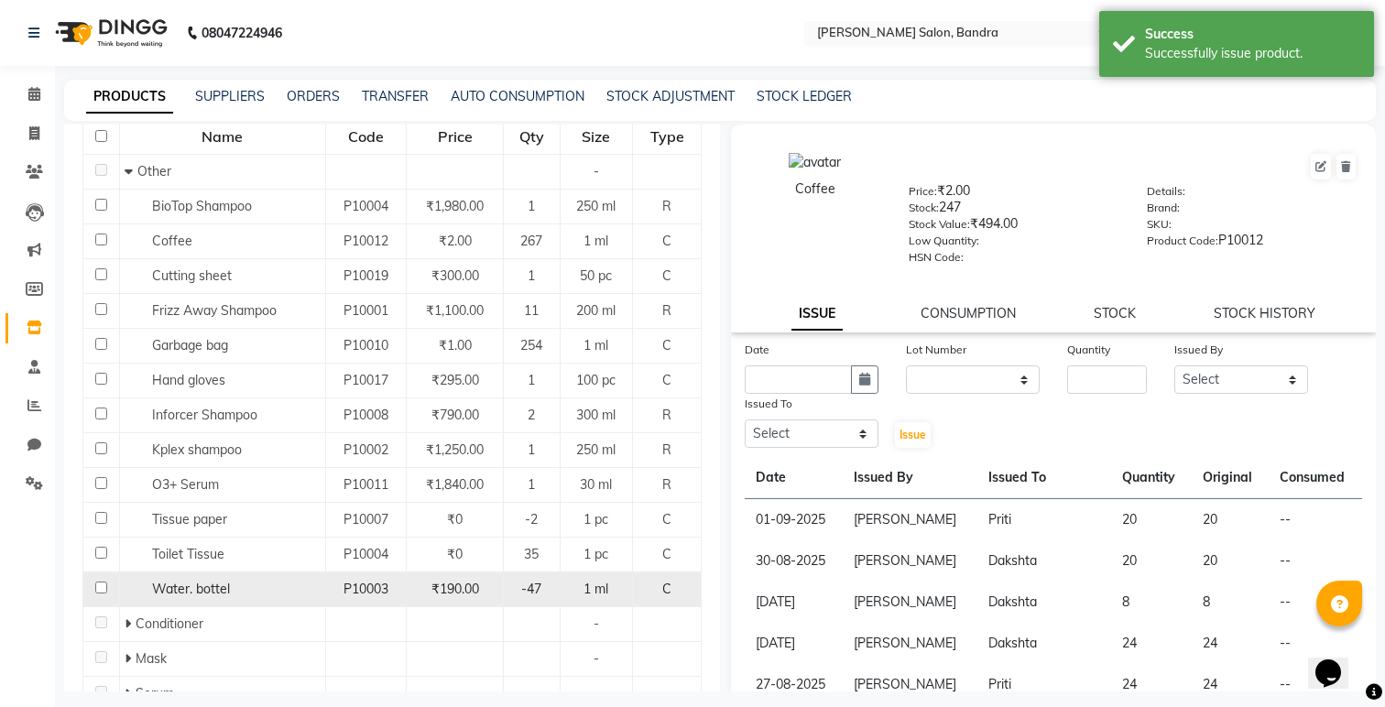
click at [451, 577] on td "₹190.00" at bounding box center [455, 590] width 98 height 35
click at [289, 592] on div "Water. bottel" at bounding box center [223, 589] width 196 height 19
select select
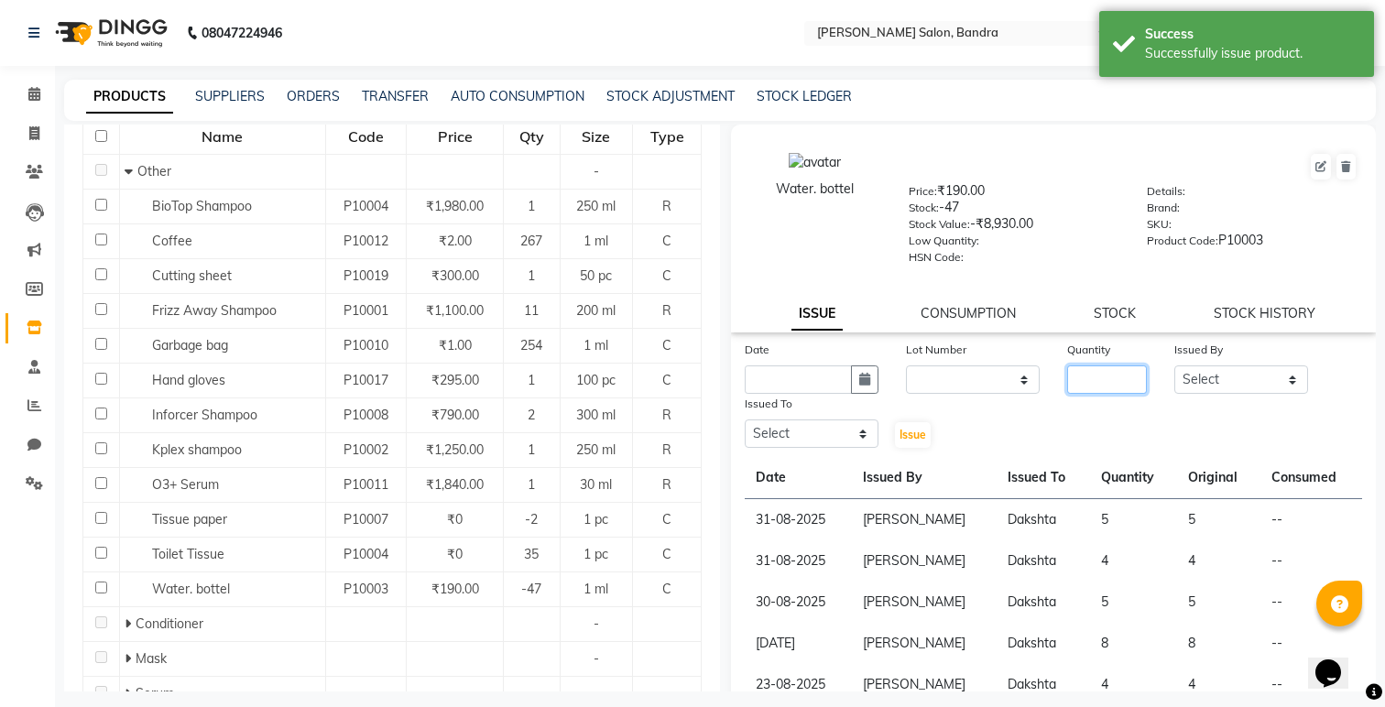
click at [1081, 372] on input "number" at bounding box center [1107, 379] width 80 height 28
type input "4"
click at [824, 387] on input "text" at bounding box center [798, 379] width 107 height 28
select select "9"
select select "2025"
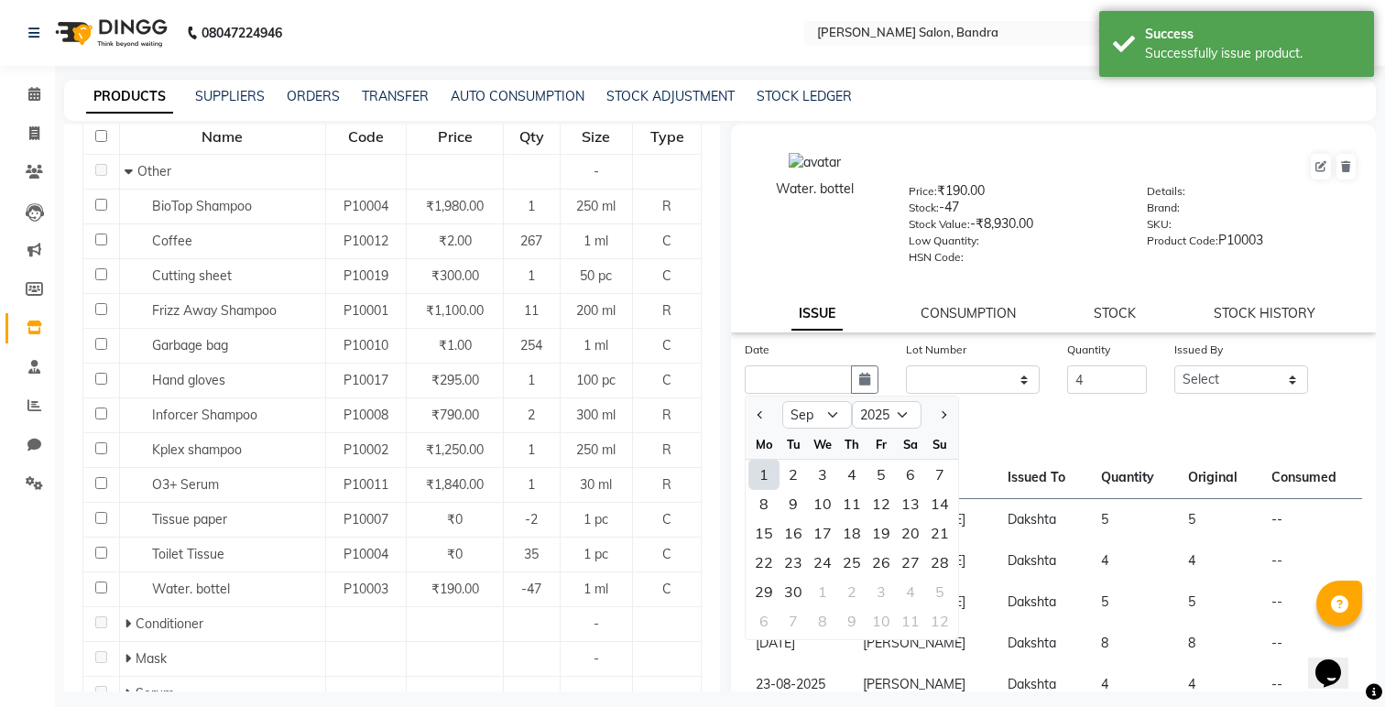
click at [767, 475] on div "1" at bounding box center [763, 474] width 29 height 29
type input "01-09-2025"
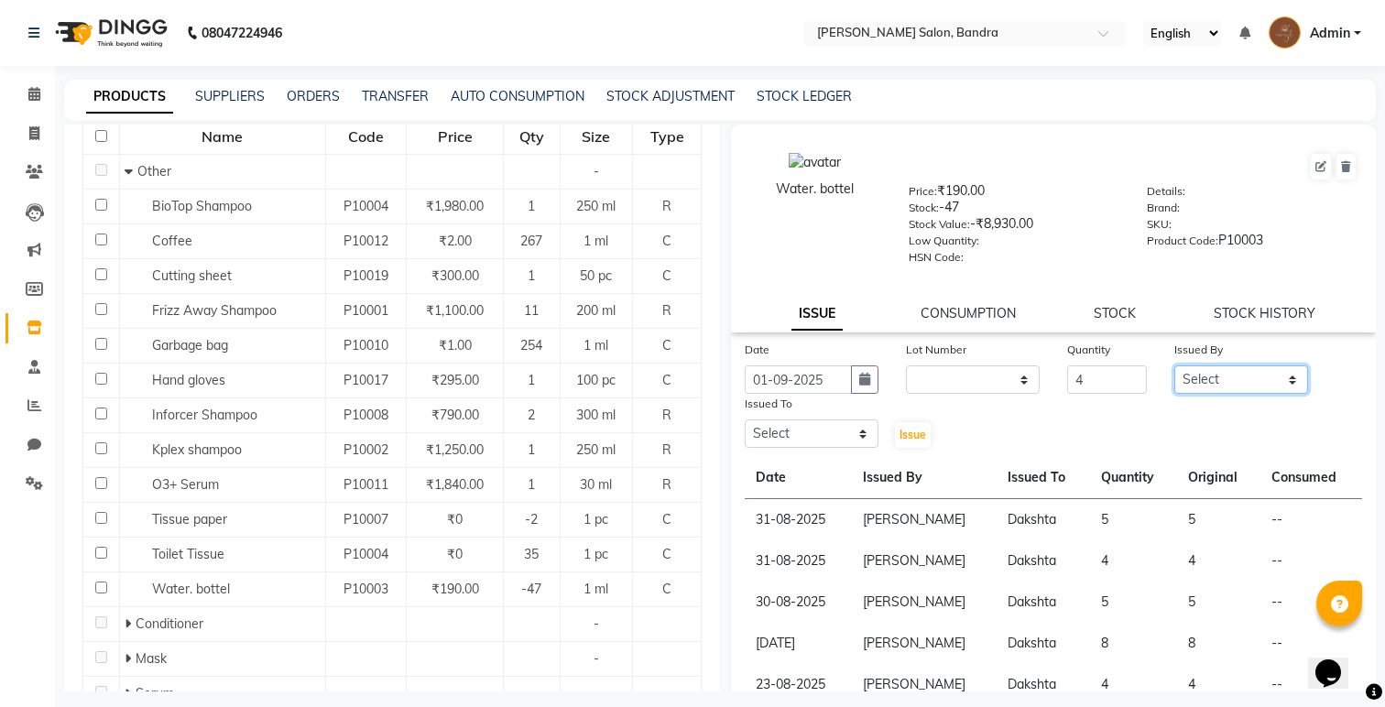
click at [1201, 365] on select "Select [PERSON_NAME] [PERSON_NAME] [PERSON_NAME] Renuka [PERSON_NAME]" at bounding box center [1241, 379] width 134 height 28
select select "71444"
click at [1174, 365] on select "Select [PERSON_NAME] [PERSON_NAME] [PERSON_NAME] Renuka [PERSON_NAME]" at bounding box center [1241, 379] width 134 height 28
click at [857, 438] on select "Select [PERSON_NAME] [PERSON_NAME] [PERSON_NAME] Renuka [PERSON_NAME]" at bounding box center [812, 434] width 134 height 28
select select "71445"
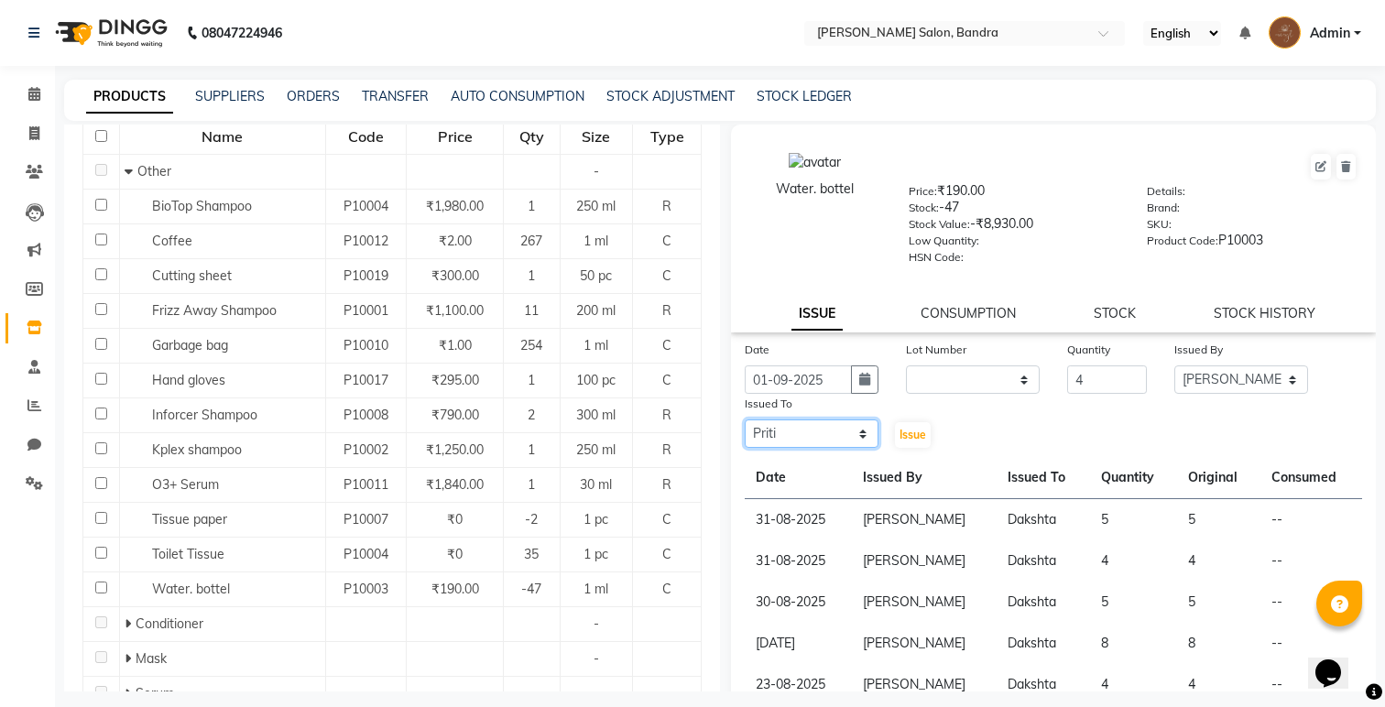
click at [745, 420] on select "Select [PERSON_NAME] [PERSON_NAME] [PERSON_NAME] Renuka [PERSON_NAME]" at bounding box center [812, 434] width 134 height 28
click at [915, 433] on span "Issue" at bounding box center [913, 435] width 27 height 14
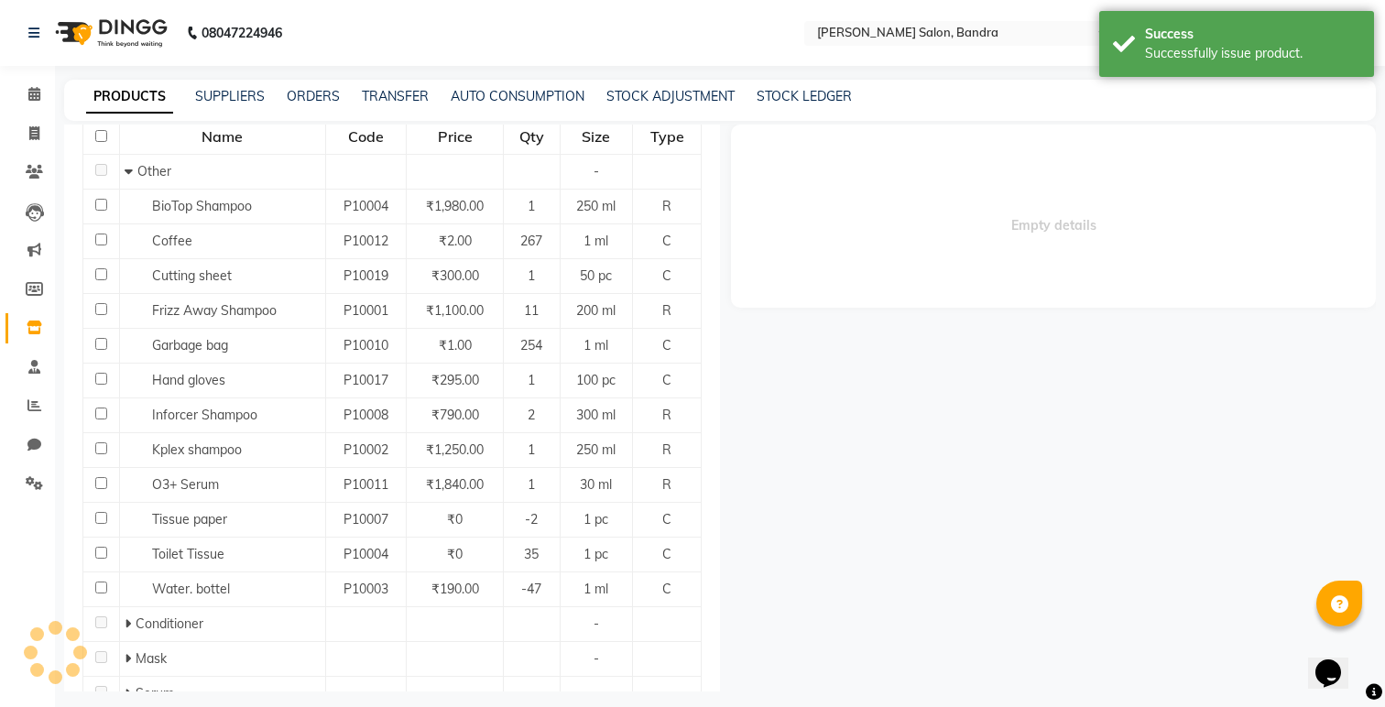
select select
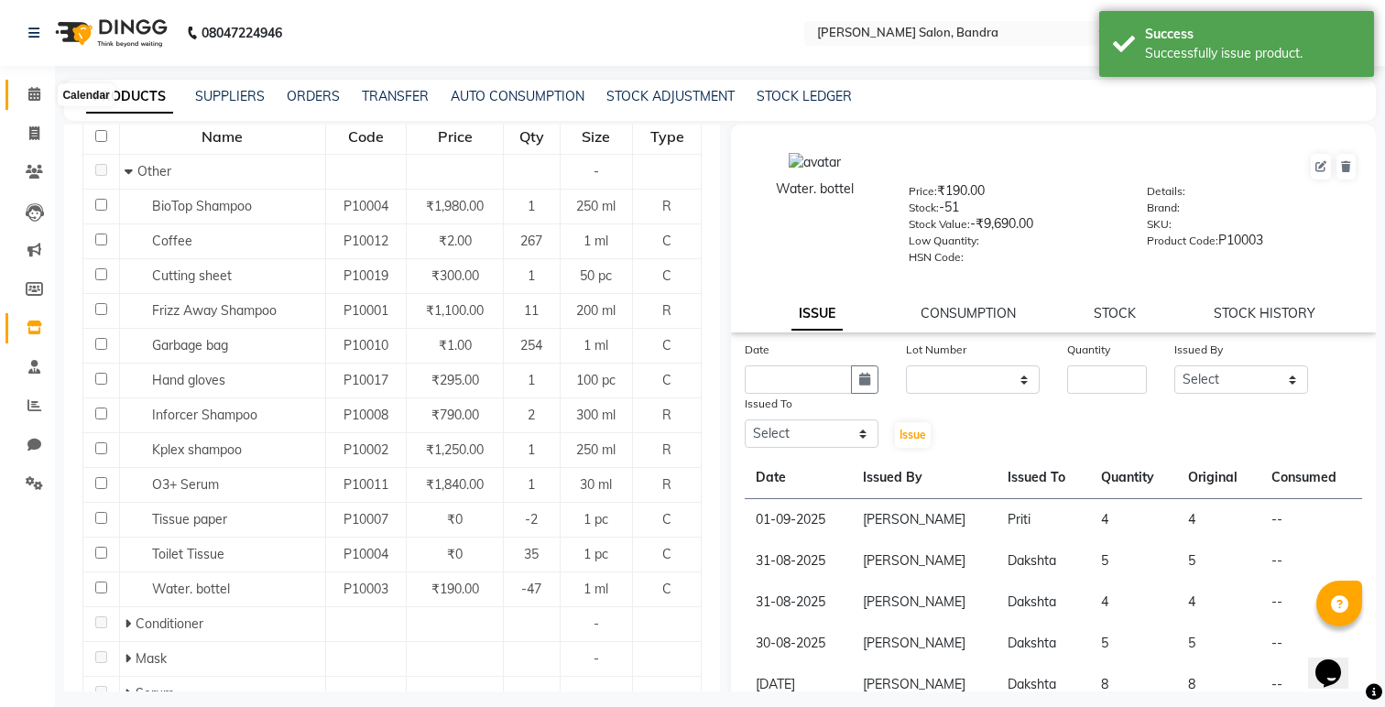
click at [31, 99] on icon at bounding box center [34, 94] width 12 height 14
